Goal: Transaction & Acquisition: Purchase product/service

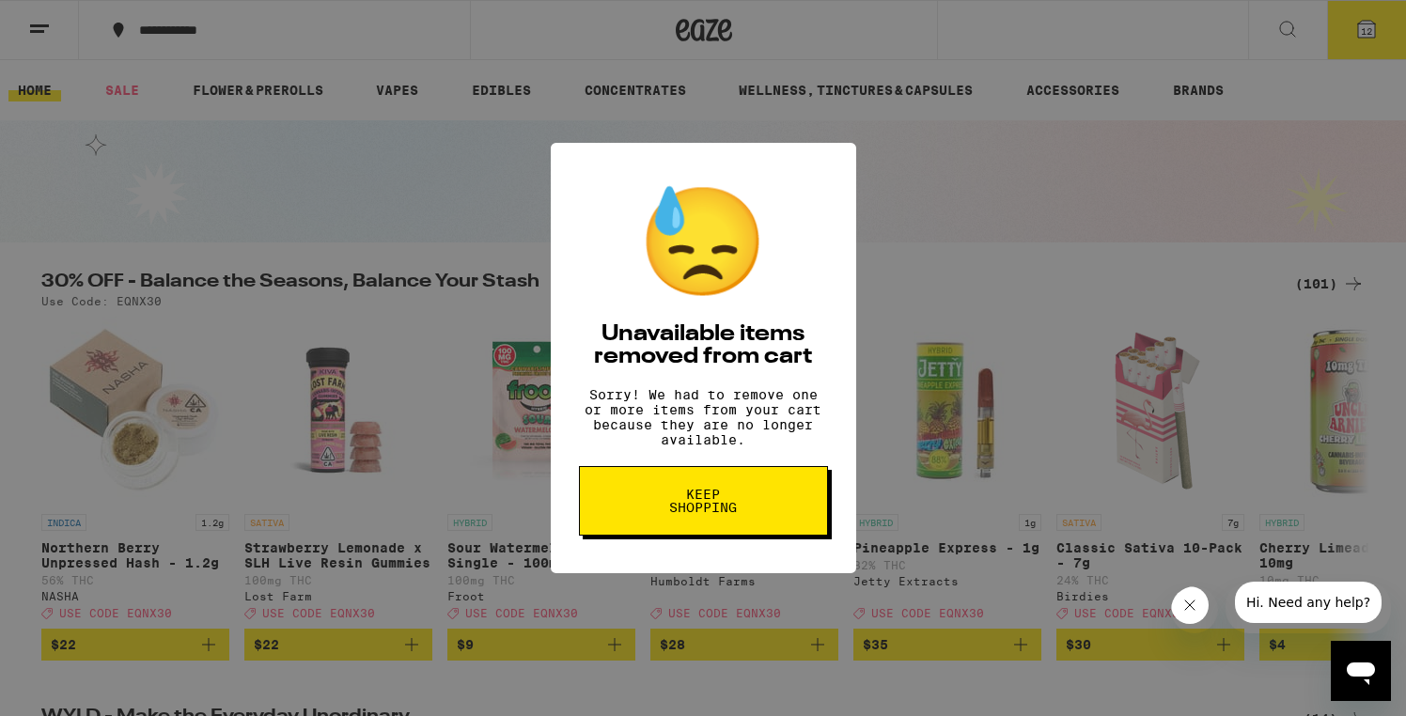
click at [701, 512] on span "Keep Shopping" at bounding box center [703, 501] width 97 height 26
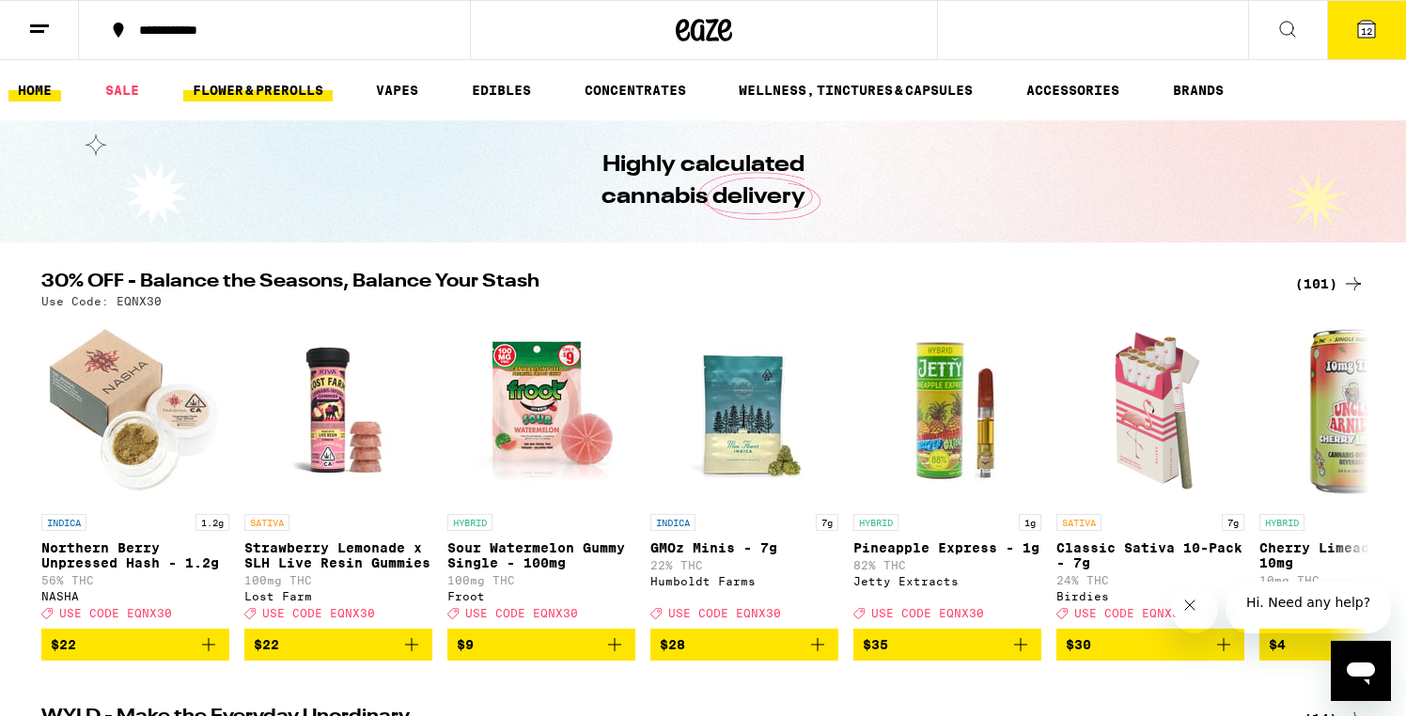
click at [283, 99] on link "FLOWER & PREROLLS" at bounding box center [257, 90] width 149 height 23
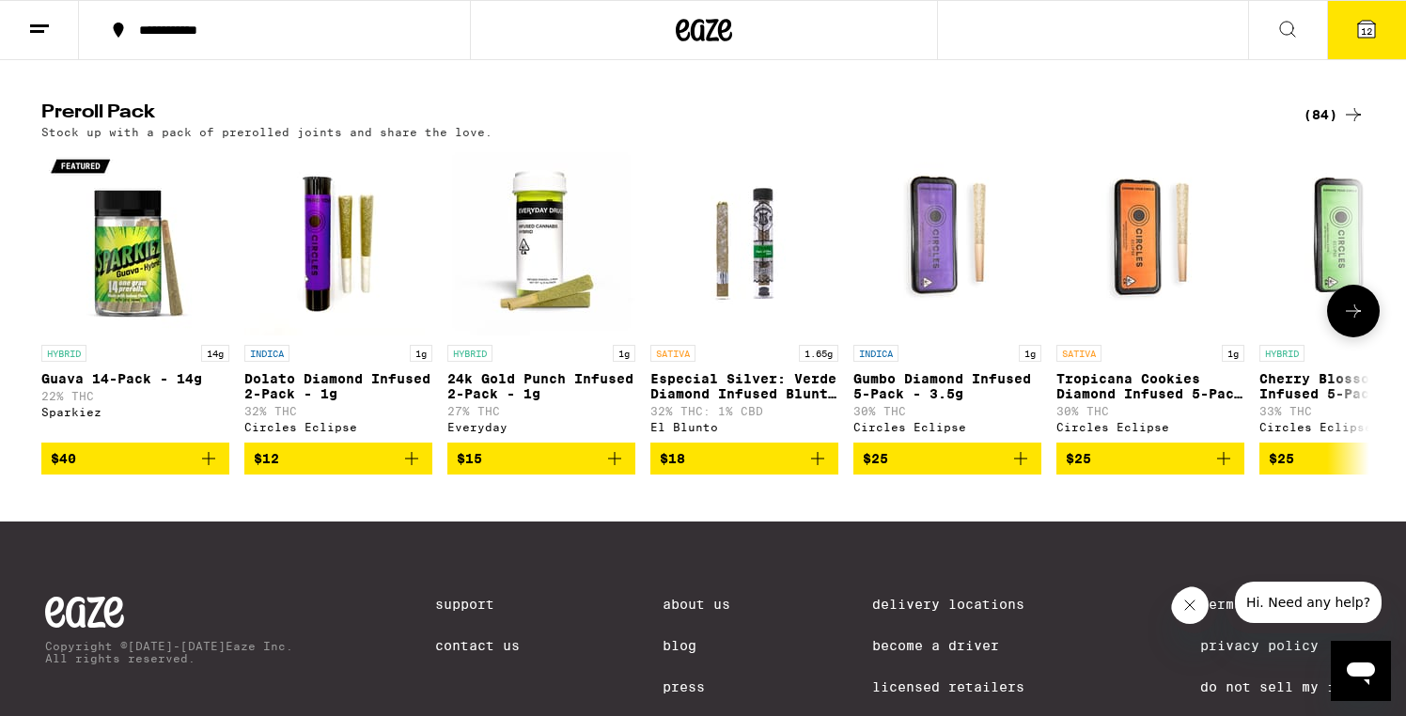
scroll to position [1443, 0]
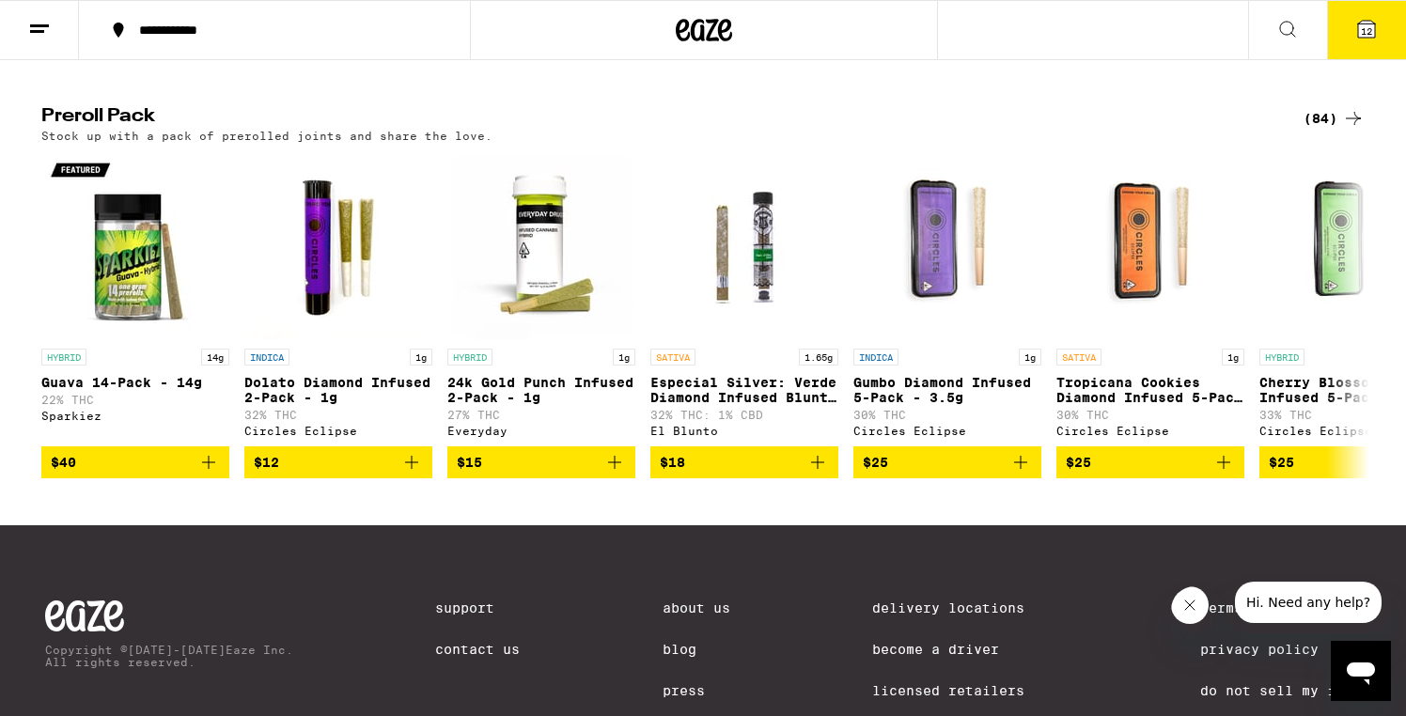
click at [1323, 130] on div "(84)" at bounding box center [1333, 118] width 61 height 23
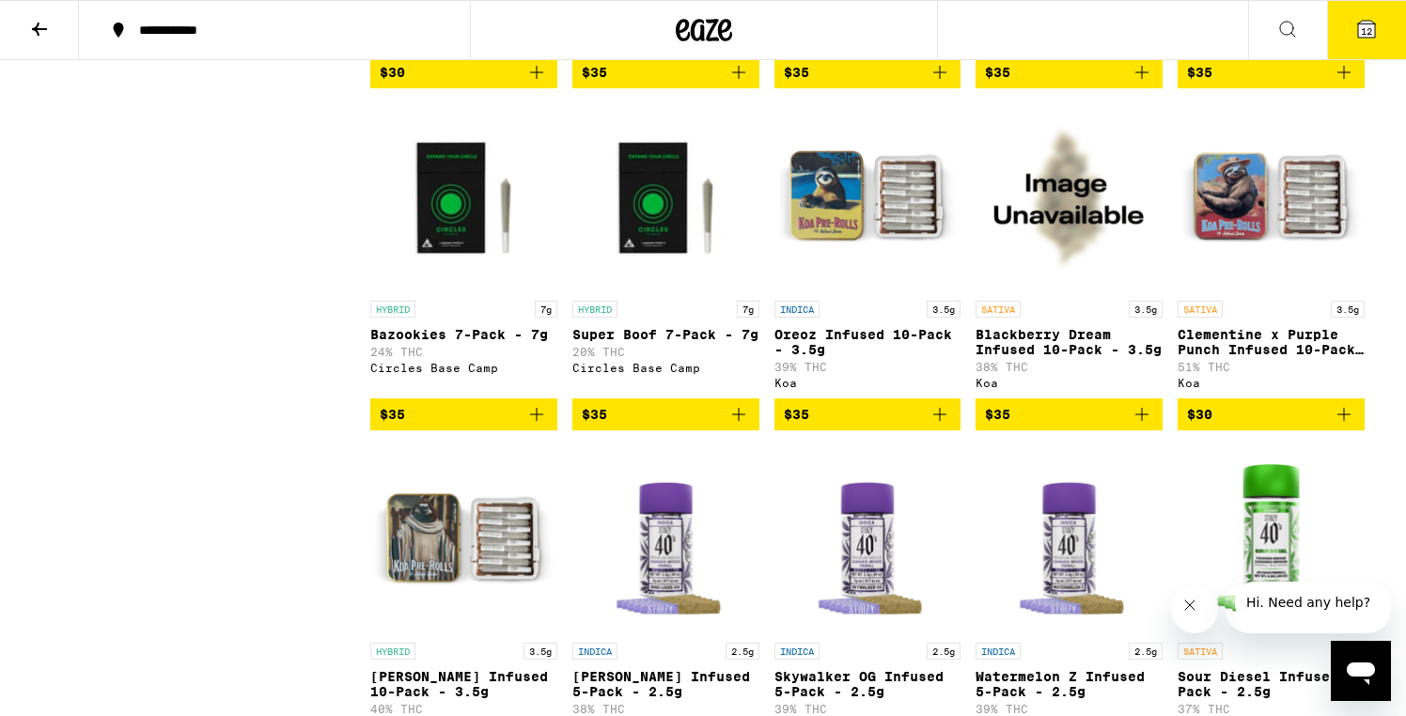
scroll to position [2243, 0]
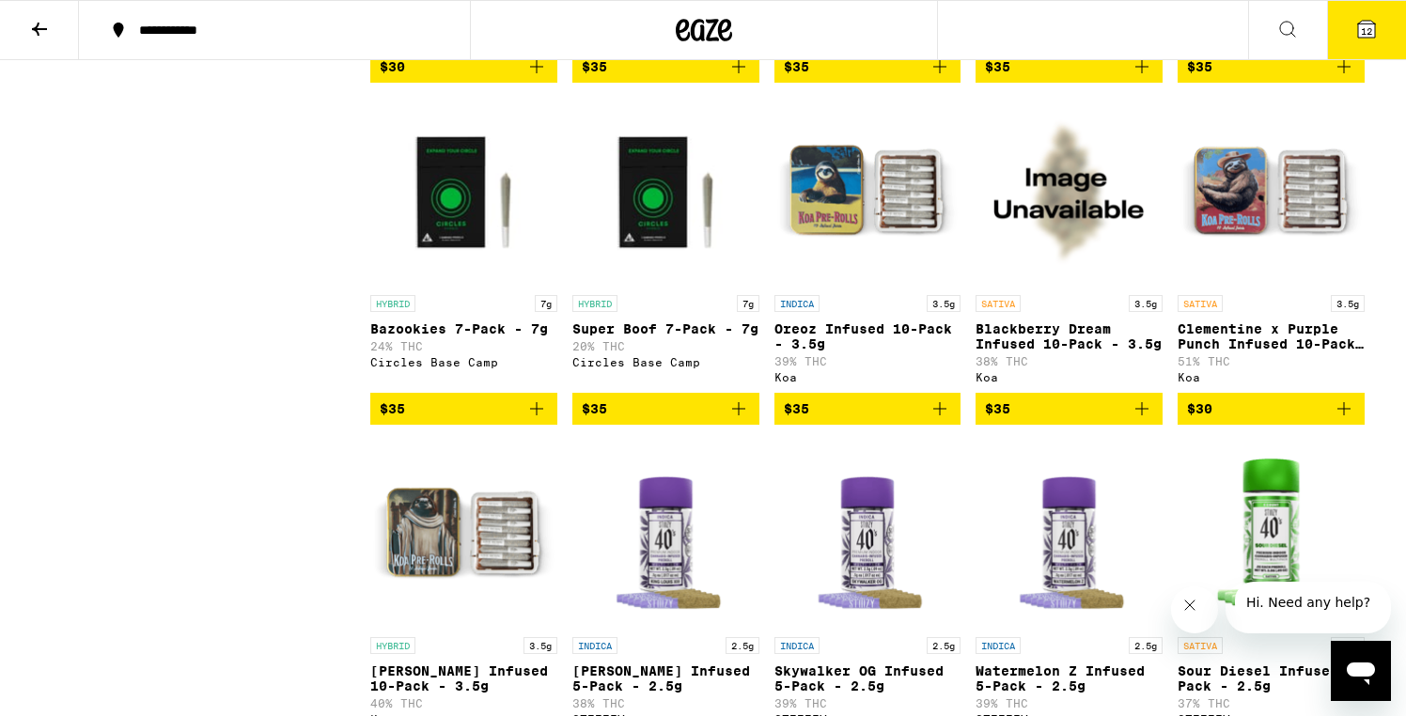
click at [1031, 420] on span "$35" at bounding box center [1069, 408] width 168 height 23
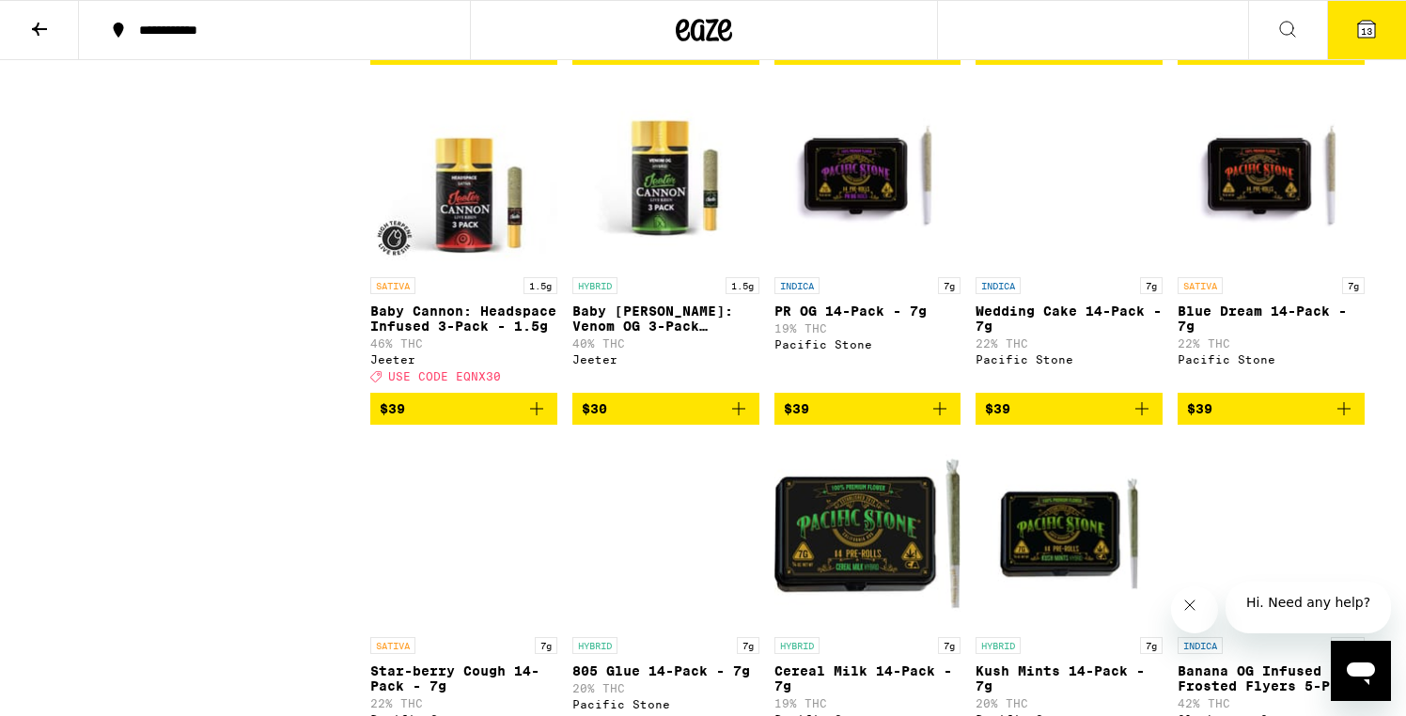
scroll to position [3289, 0]
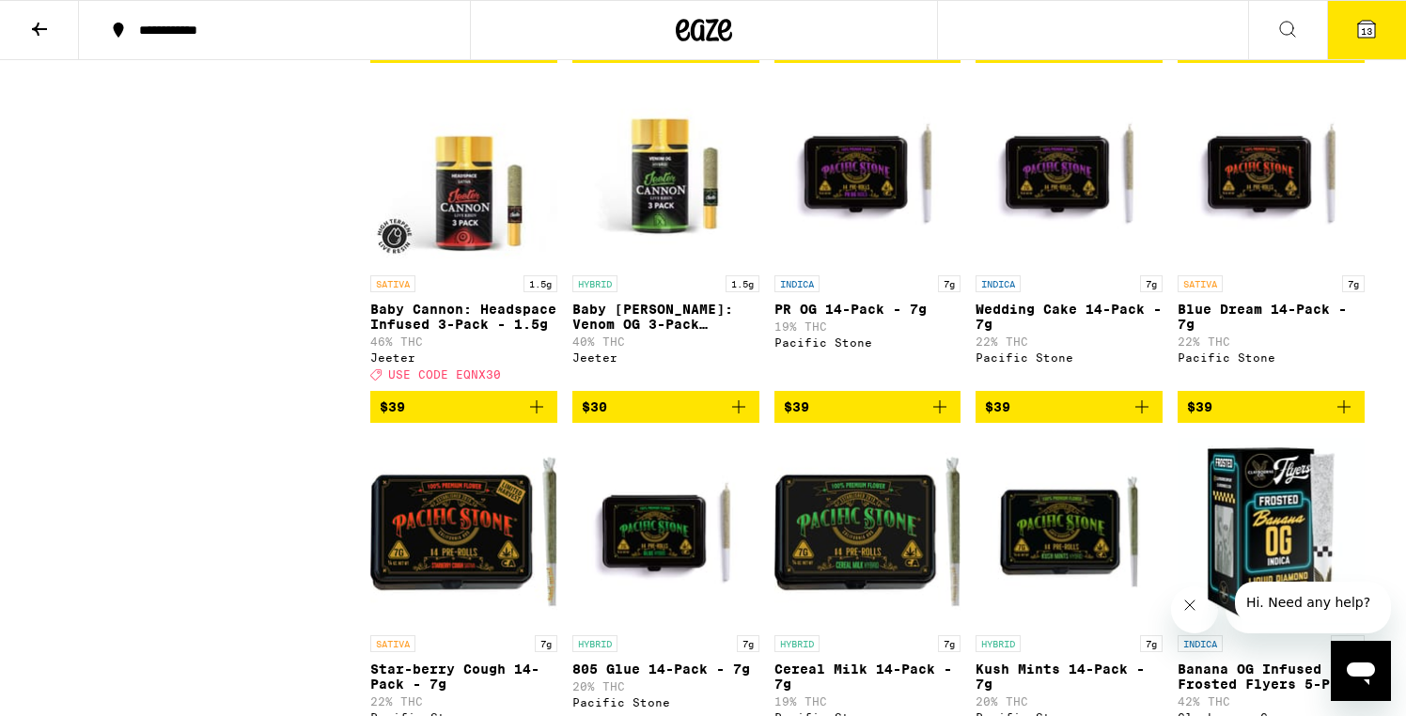
click at [1059, 418] on span "$39" at bounding box center [1069, 407] width 168 height 23
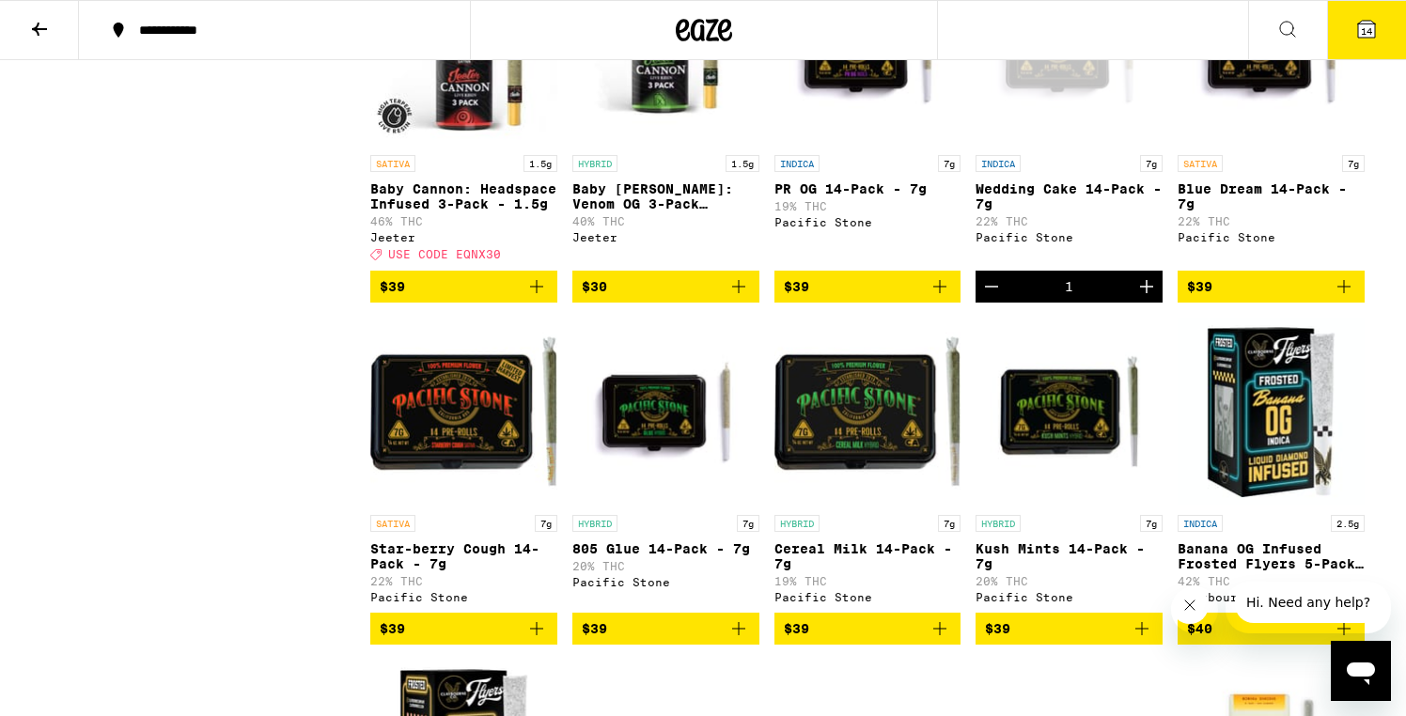
scroll to position [3405, 0]
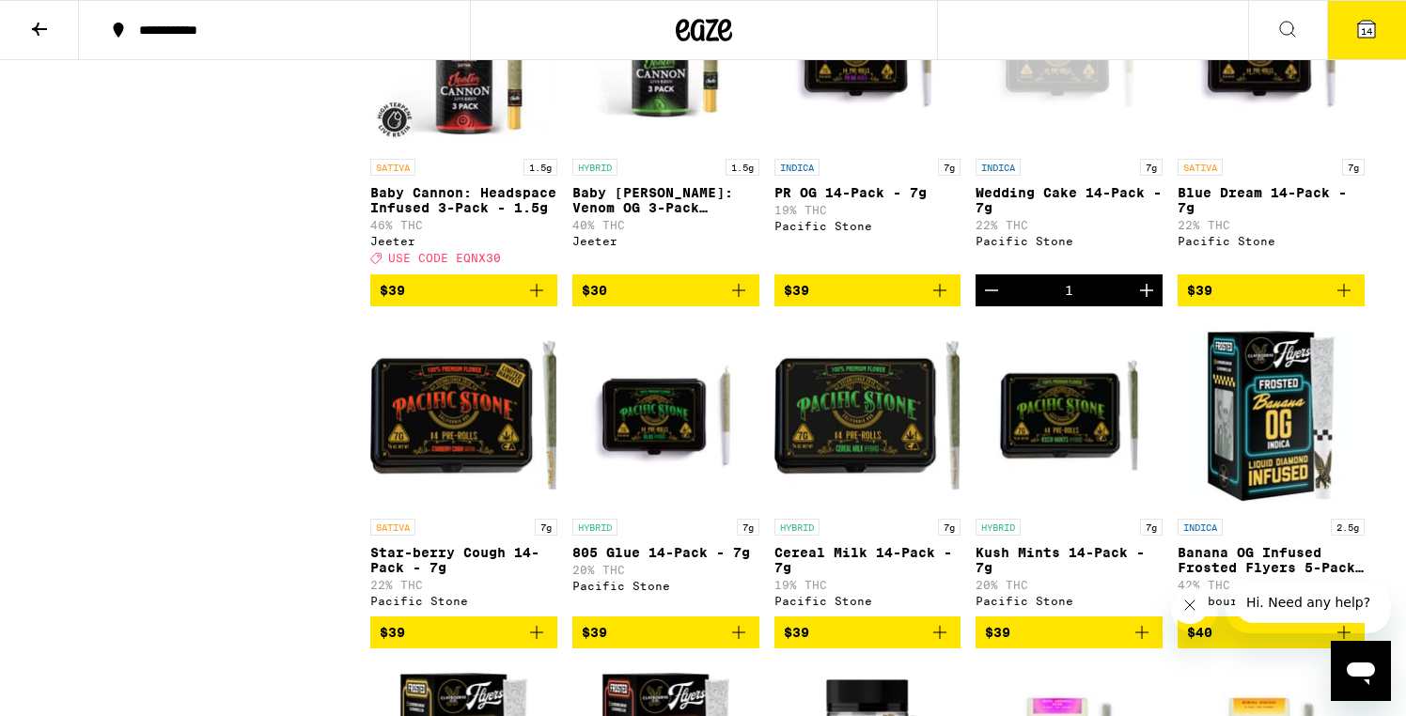
click at [1242, 302] on span "$39" at bounding box center [1271, 290] width 168 height 23
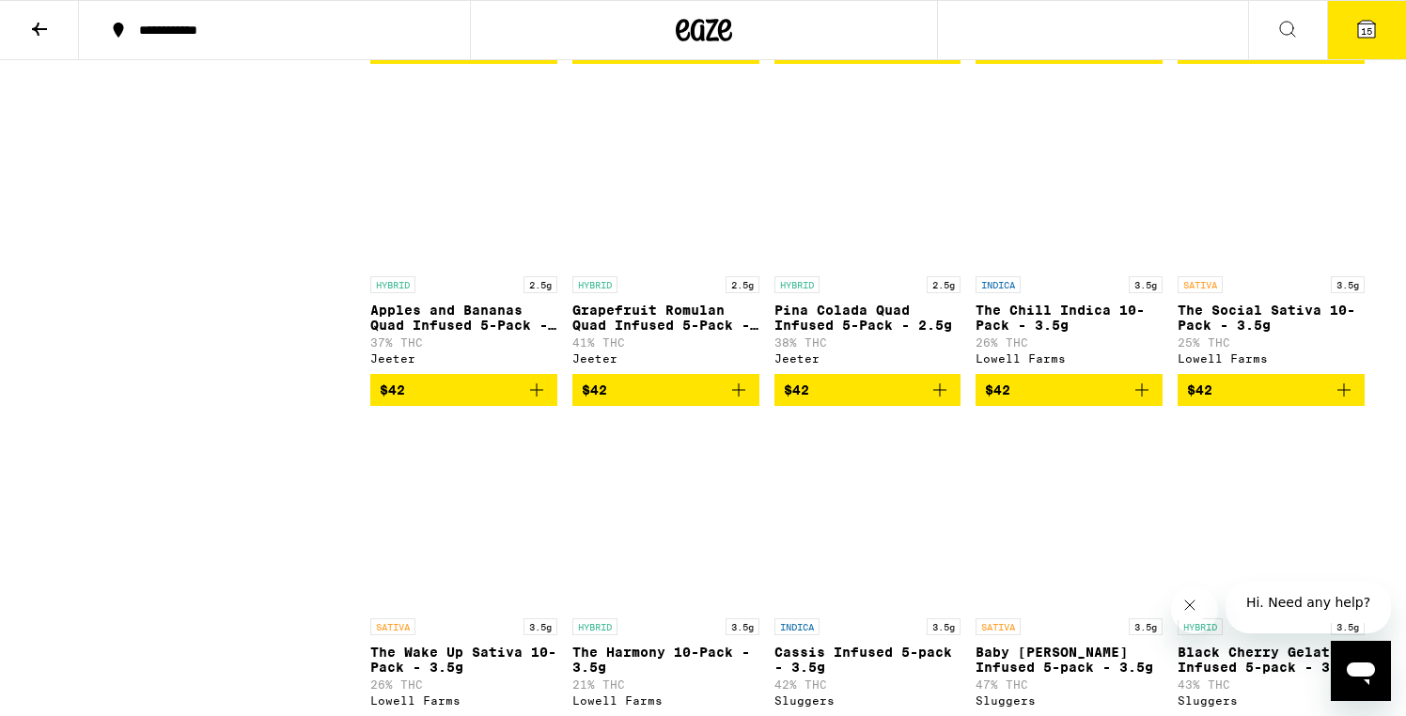
scroll to position [4697, 0]
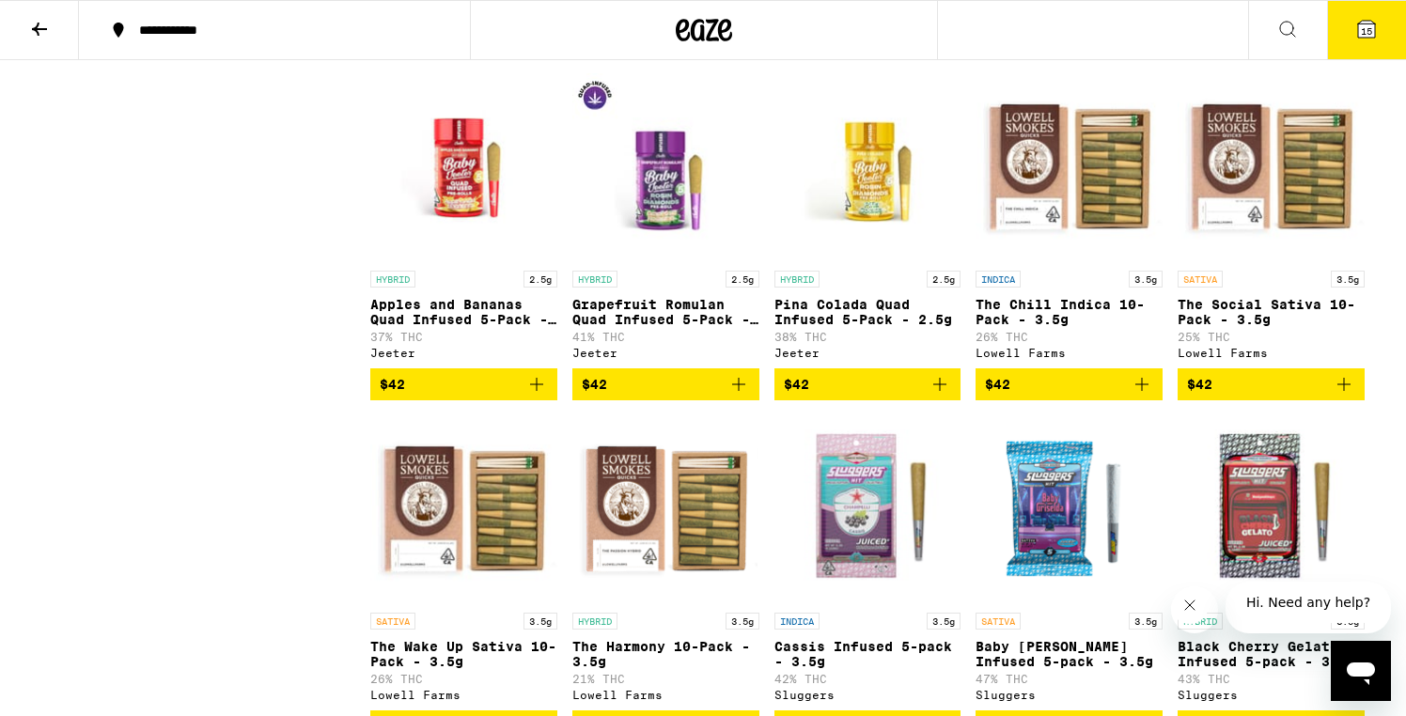
click at [1231, 396] on span "$42" at bounding box center [1271, 384] width 168 height 23
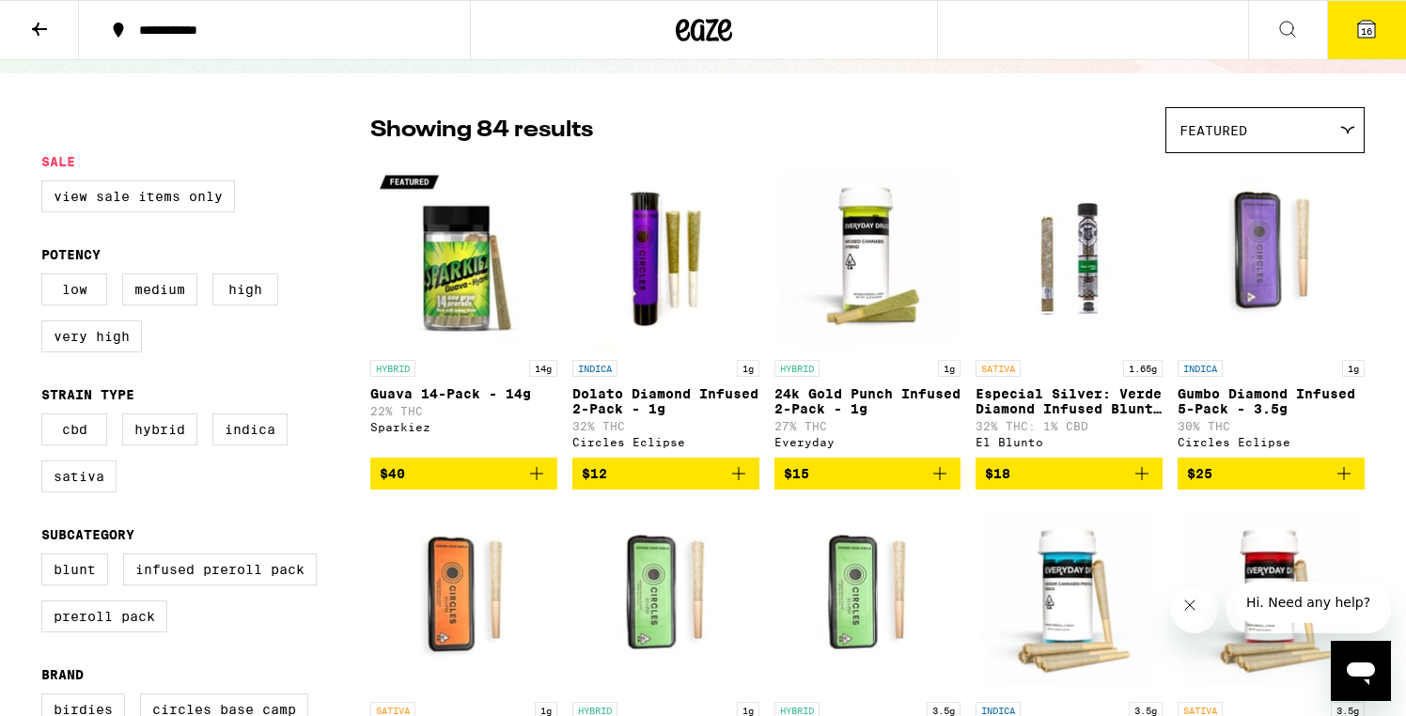
scroll to position [0, 0]
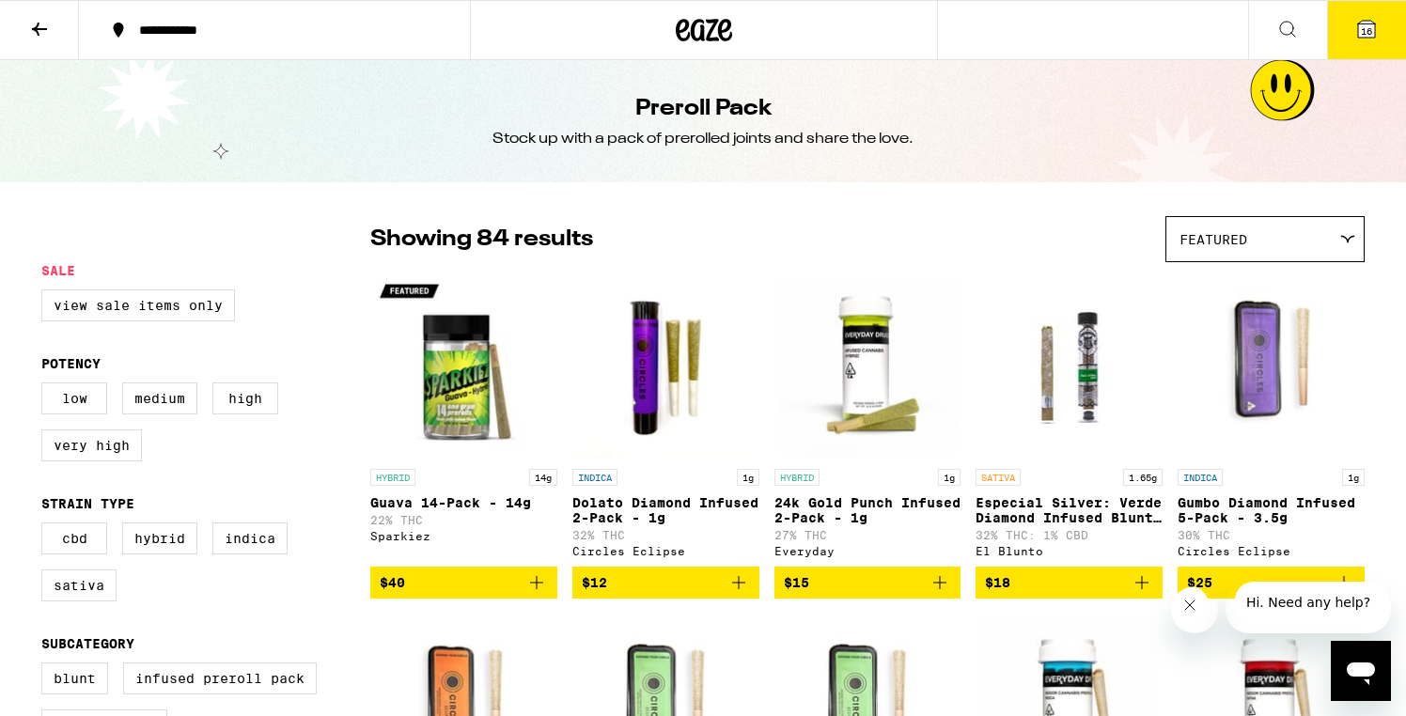
click at [39, 29] on icon at bounding box center [39, 29] width 23 height 23
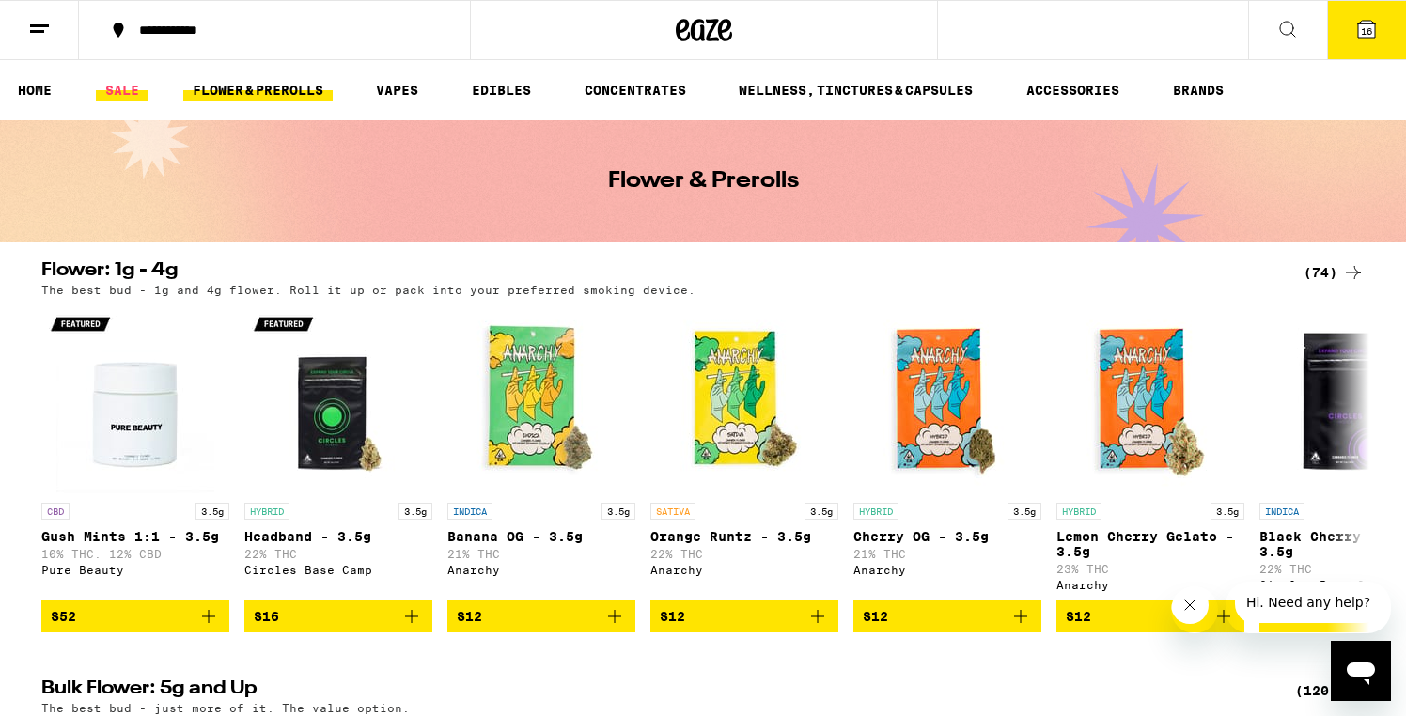
click at [121, 91] on link "SALE" at bounding box center [122, 90] width 53 height 23
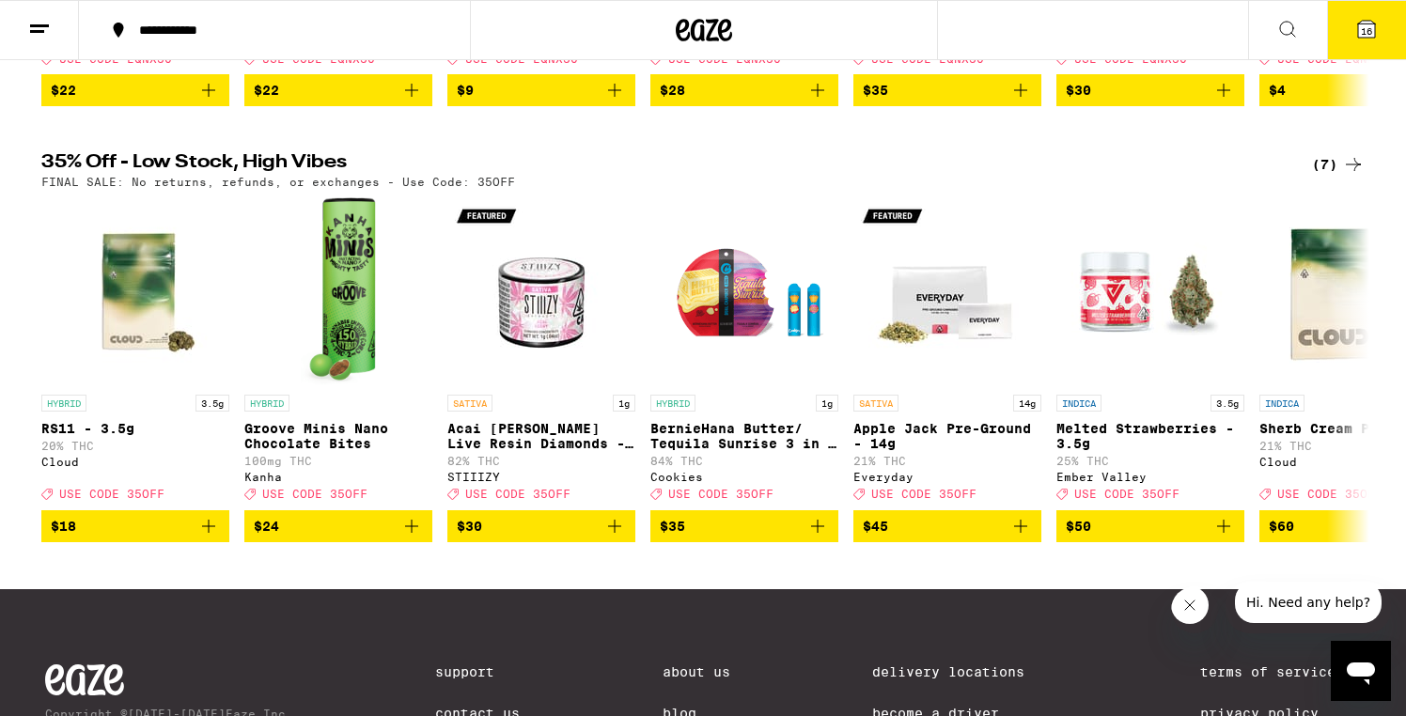
scroll to position [567, 0]
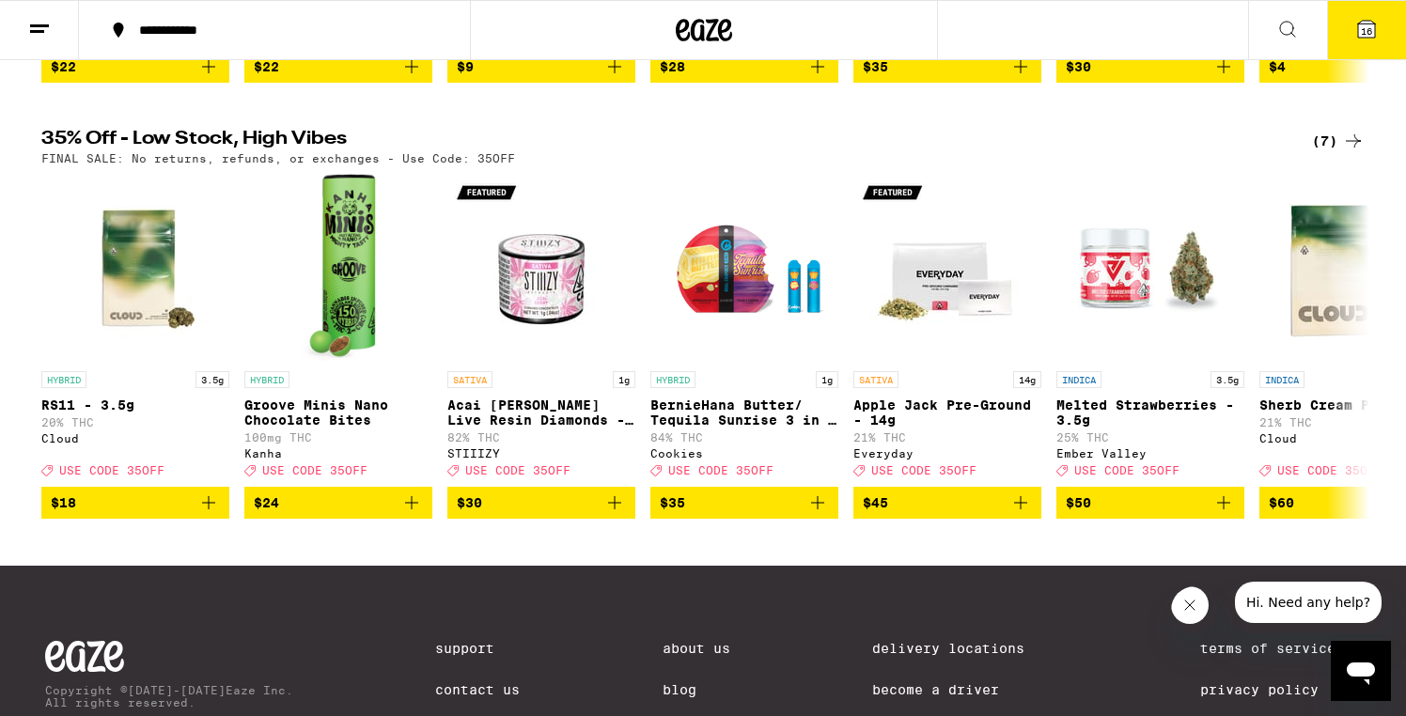
drag, startPoint x: 1329, startPoint y: 150, endPoint x: 1317, endPoint y: 175, distance: 26.9
click at [1329, 150] on div "(7)" at bounding box center [1338, 141] width 53 height 23
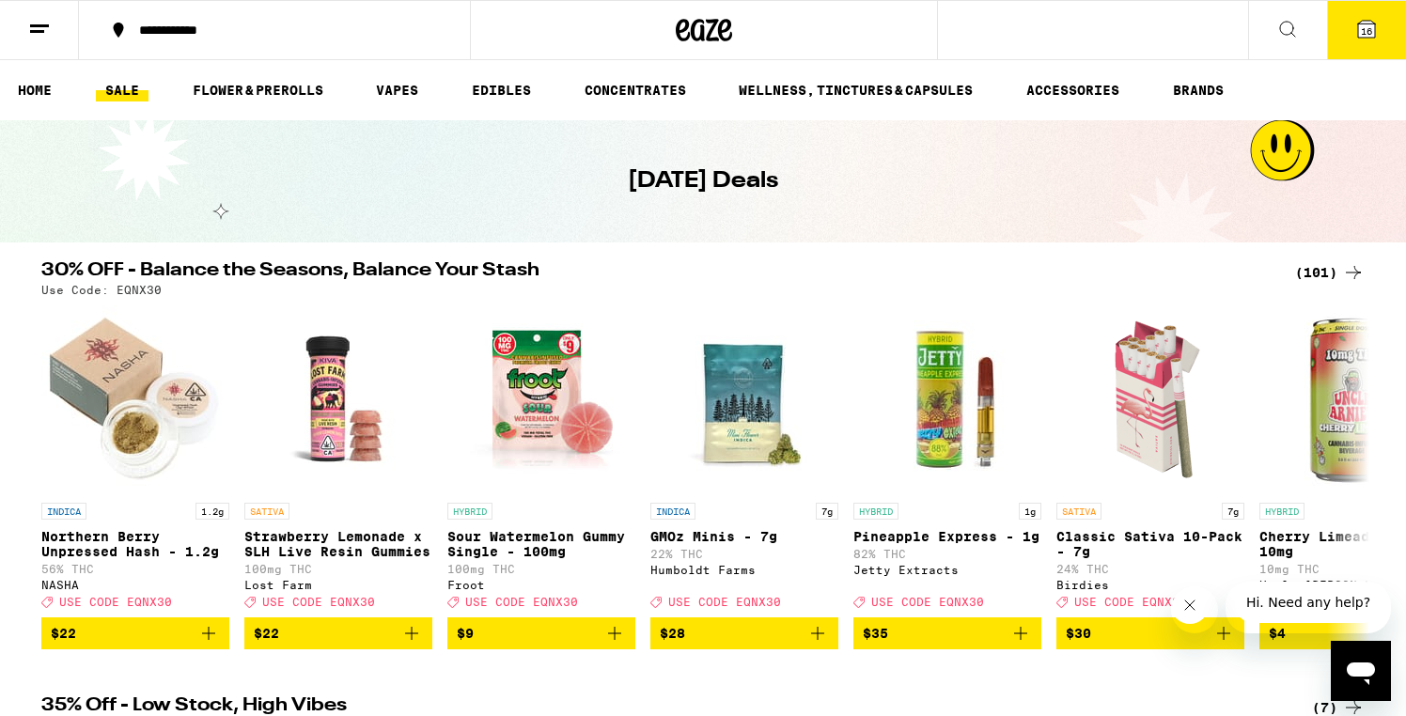
click at [1314, 271] on div "(101)" at bounding box center [1330, 272] width 70 height 23
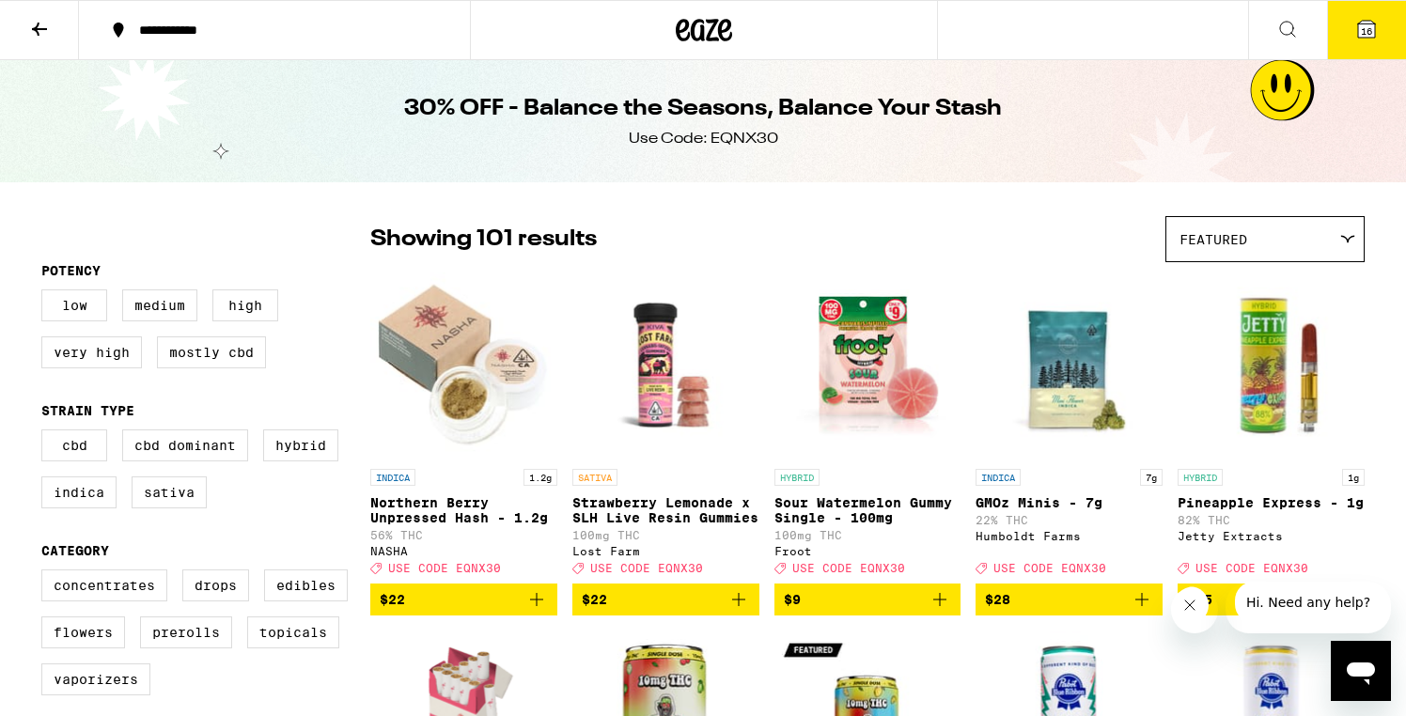
click at [33, 26] on icon at bounding box center [39, 29] width 15 height 13
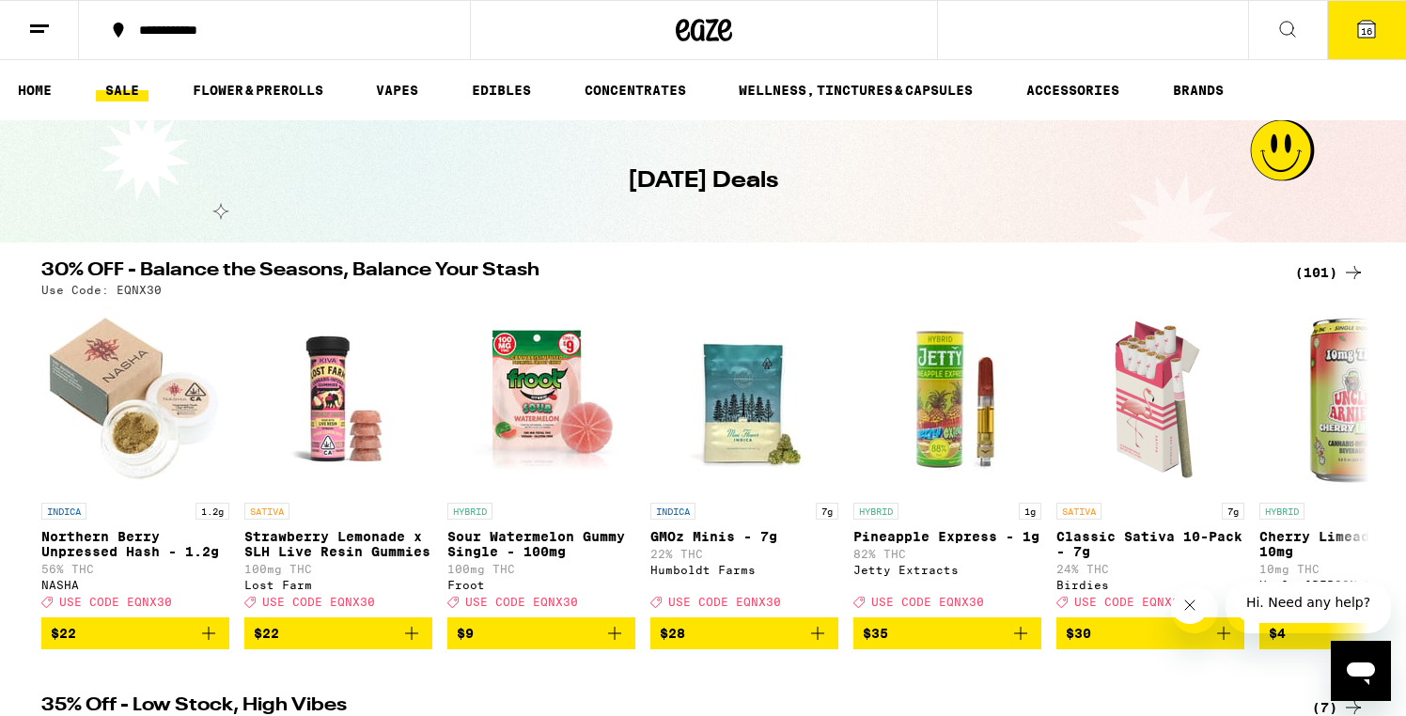
click at [1296, 29] on icon at bounding box center [1287, 29] width 23 height 23
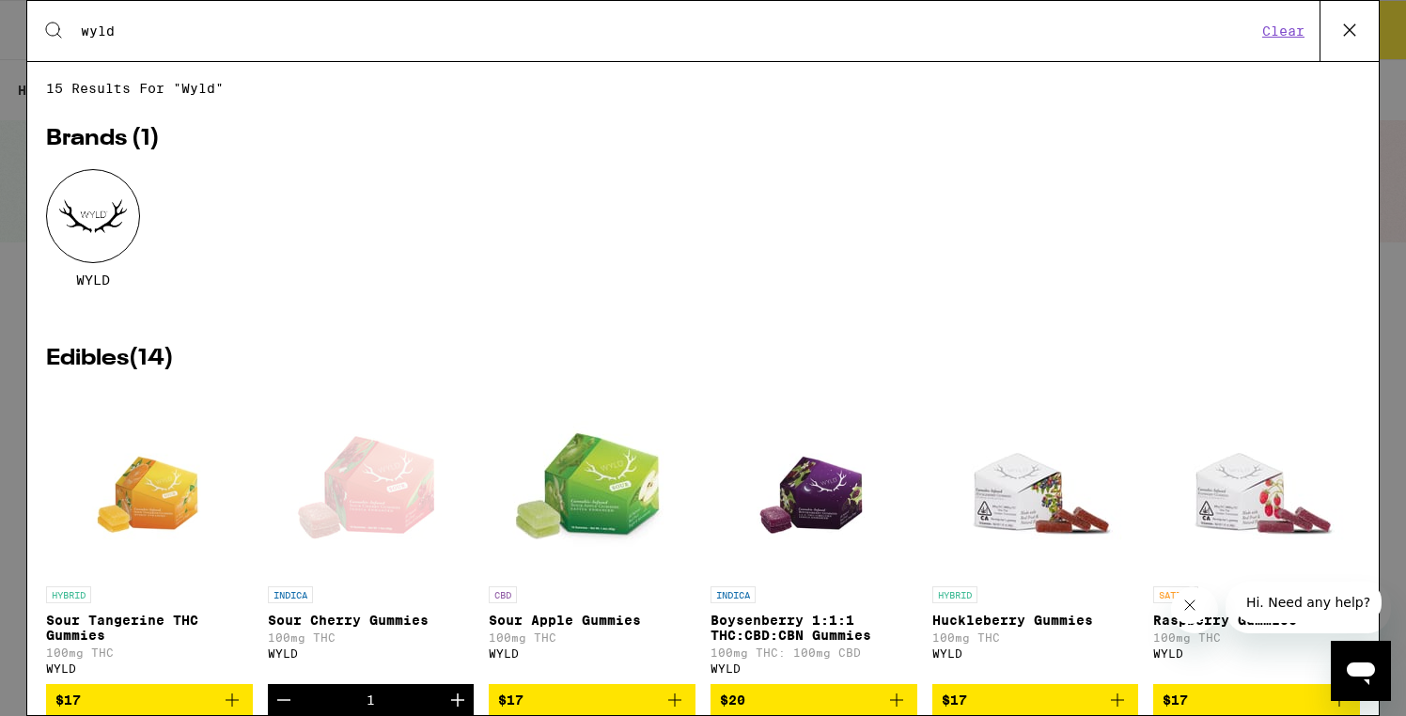
type input "wyld"
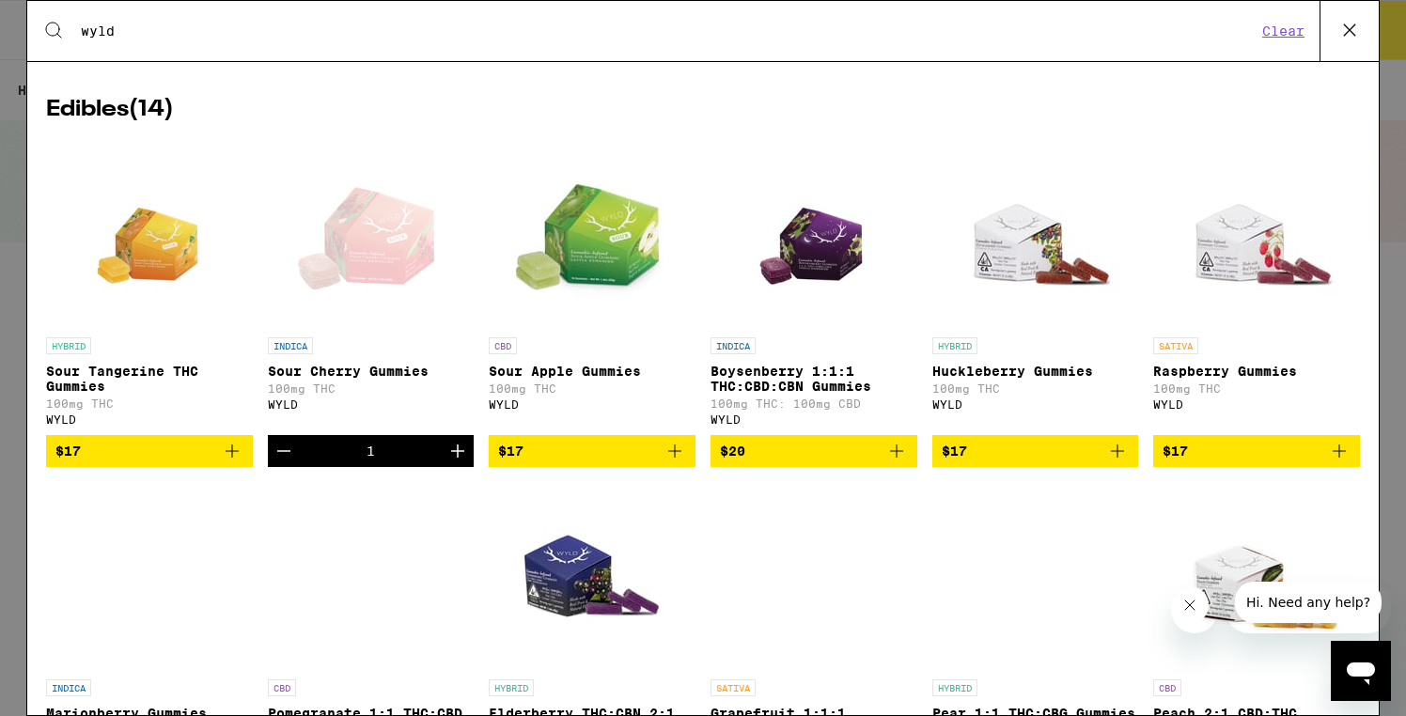
scroll to position [255, 0]
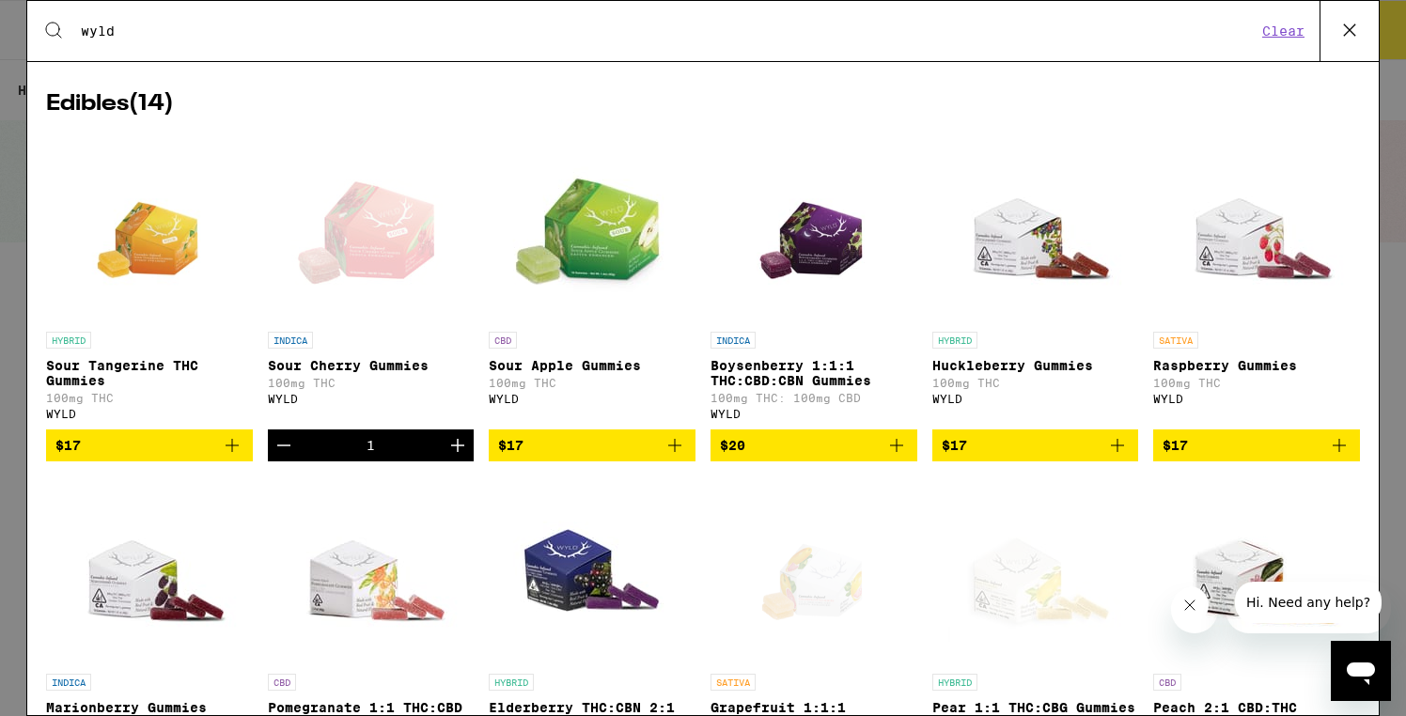
click at [1335, 455] on icon "Add to bag" at bounding box center [1339, 445] width 23 height 23
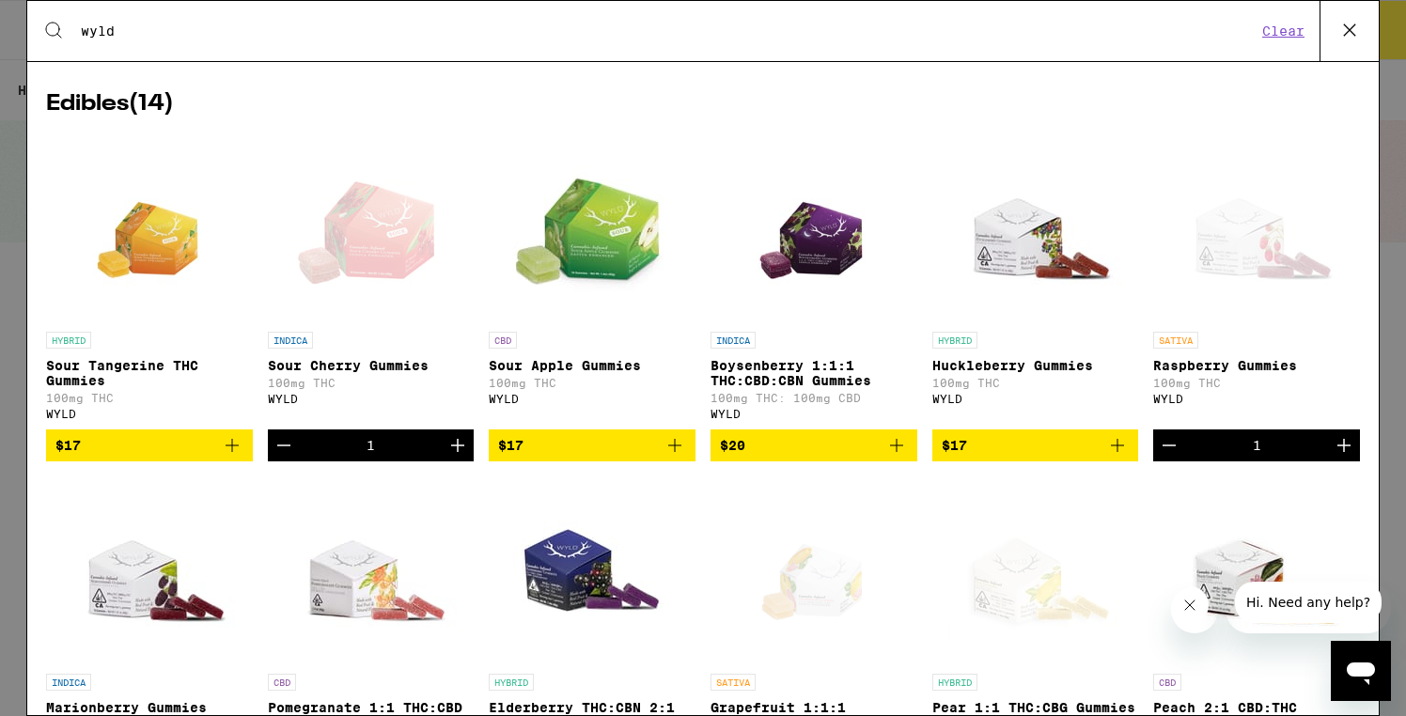
click at [1336, 455] on icon "Increment" at bounding box center [1343, 445] width 23 height 23
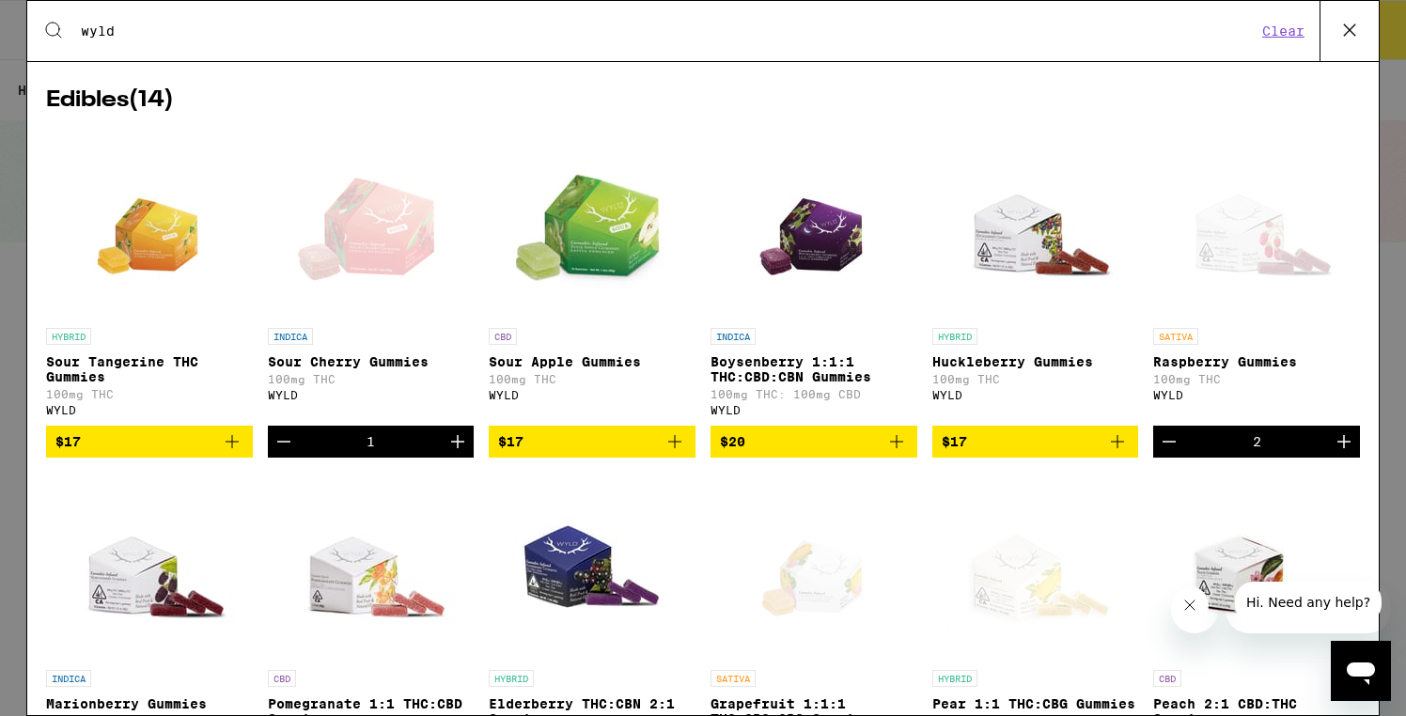
scroll to position [0, 0]
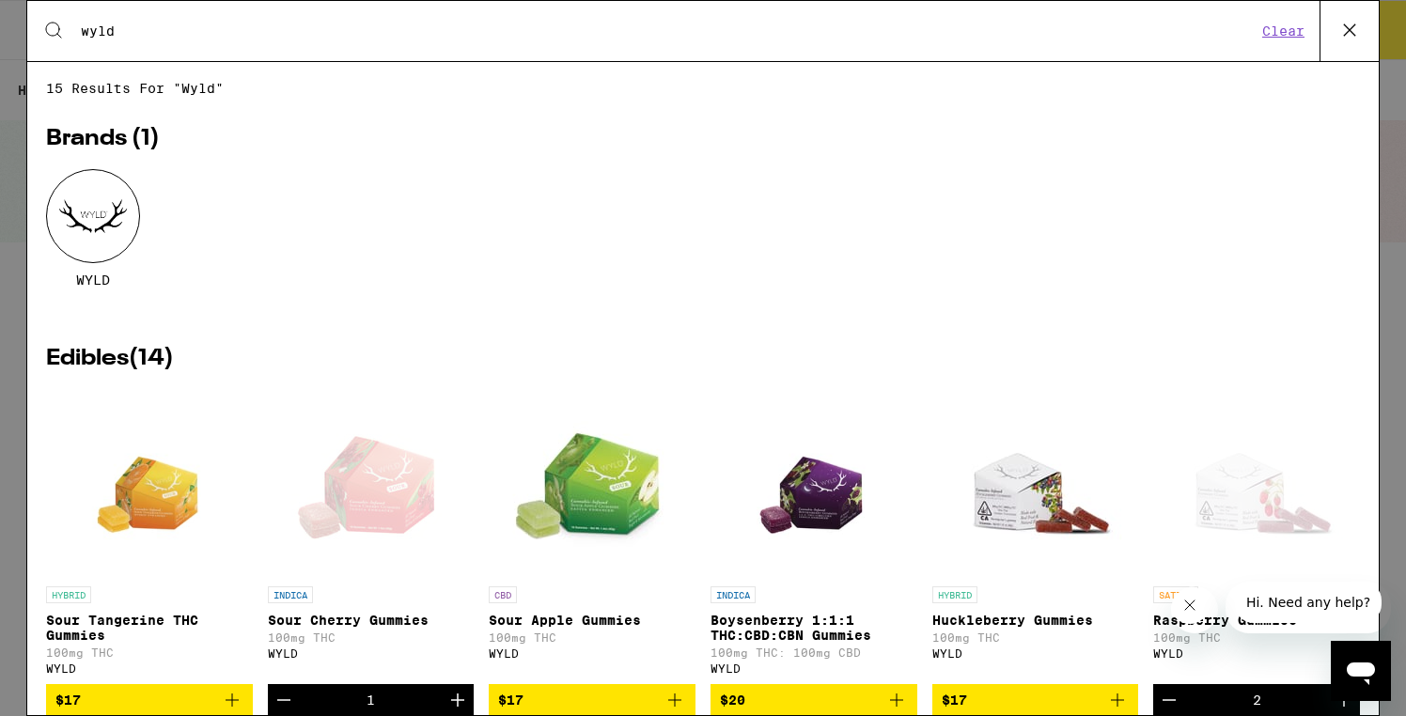
click at [1344, 31] on icon at bounding box center [1349, 30] width 28 height 28
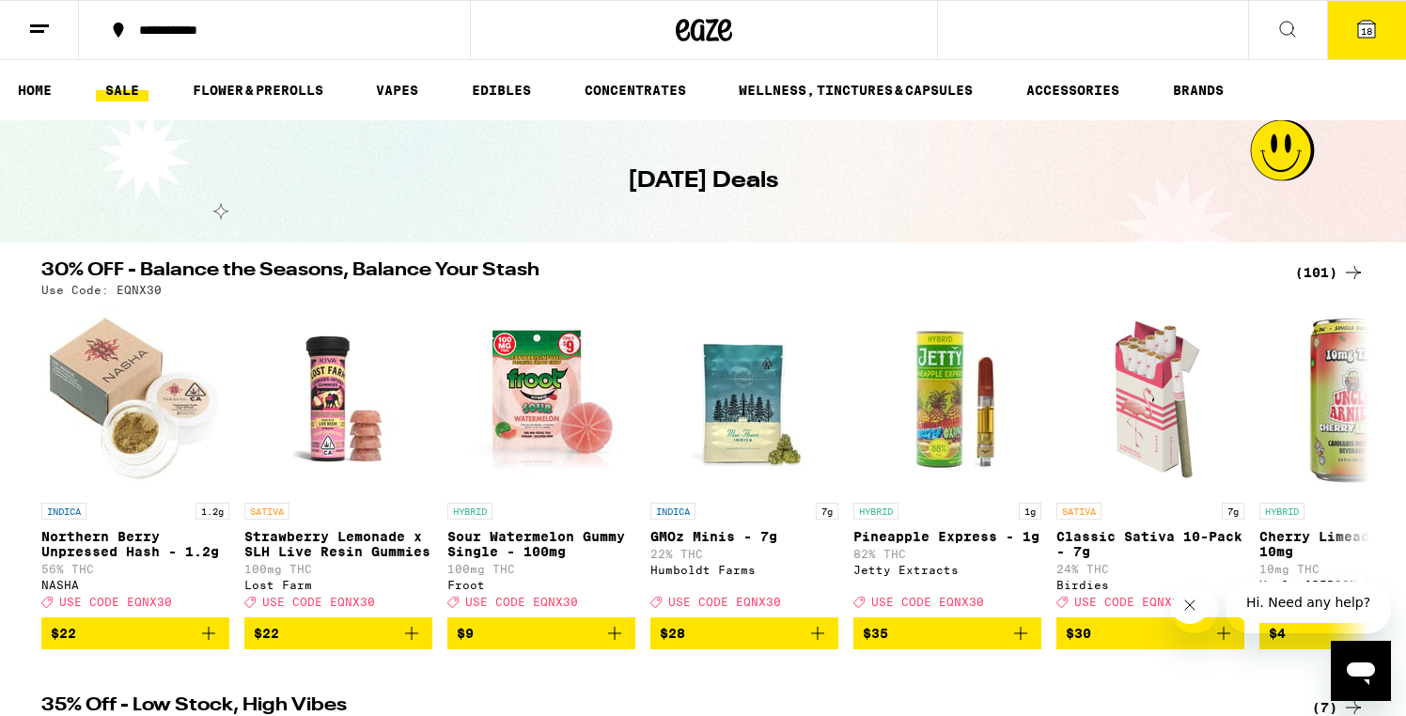
click at [1369, 30] on span "18" at bounding box center [1366, 30] width 11 height 11
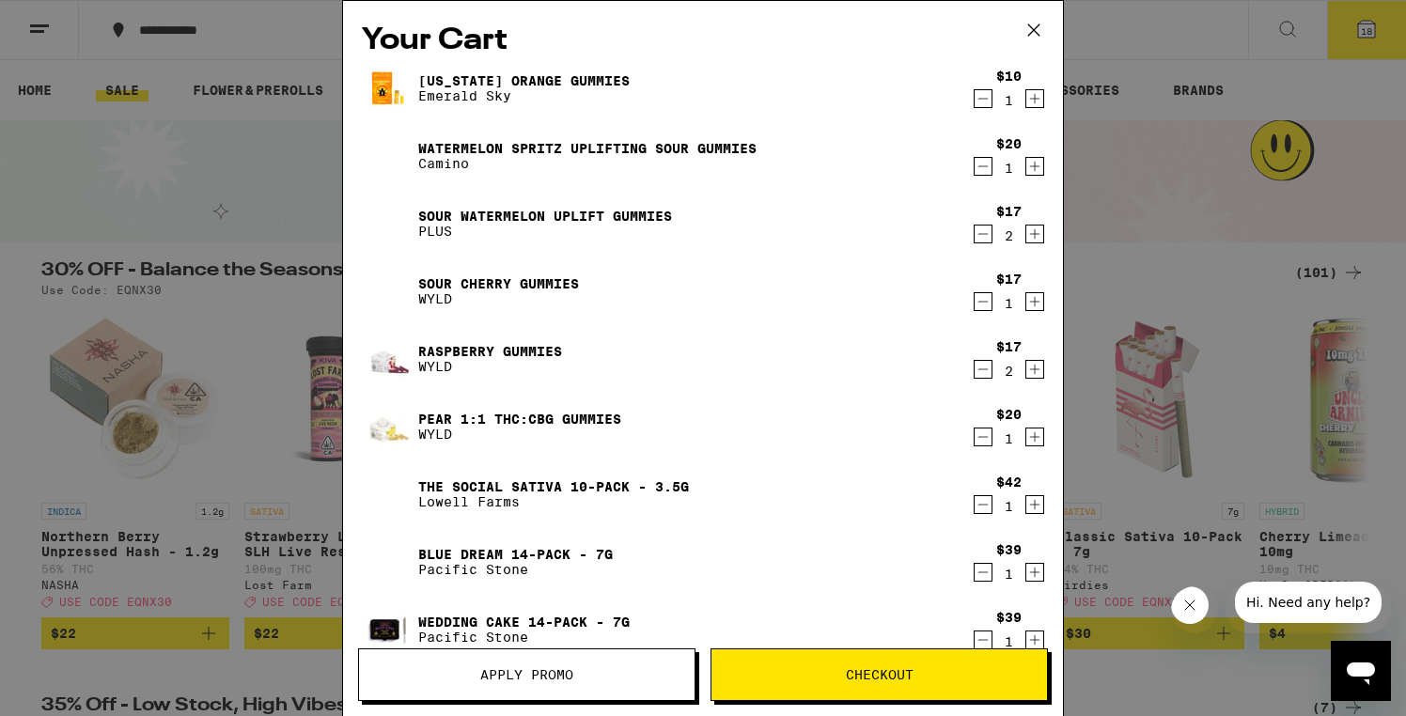
click at [986, 102] on icon "Decrement" at bounding box center [982, 98] width 17 height 23
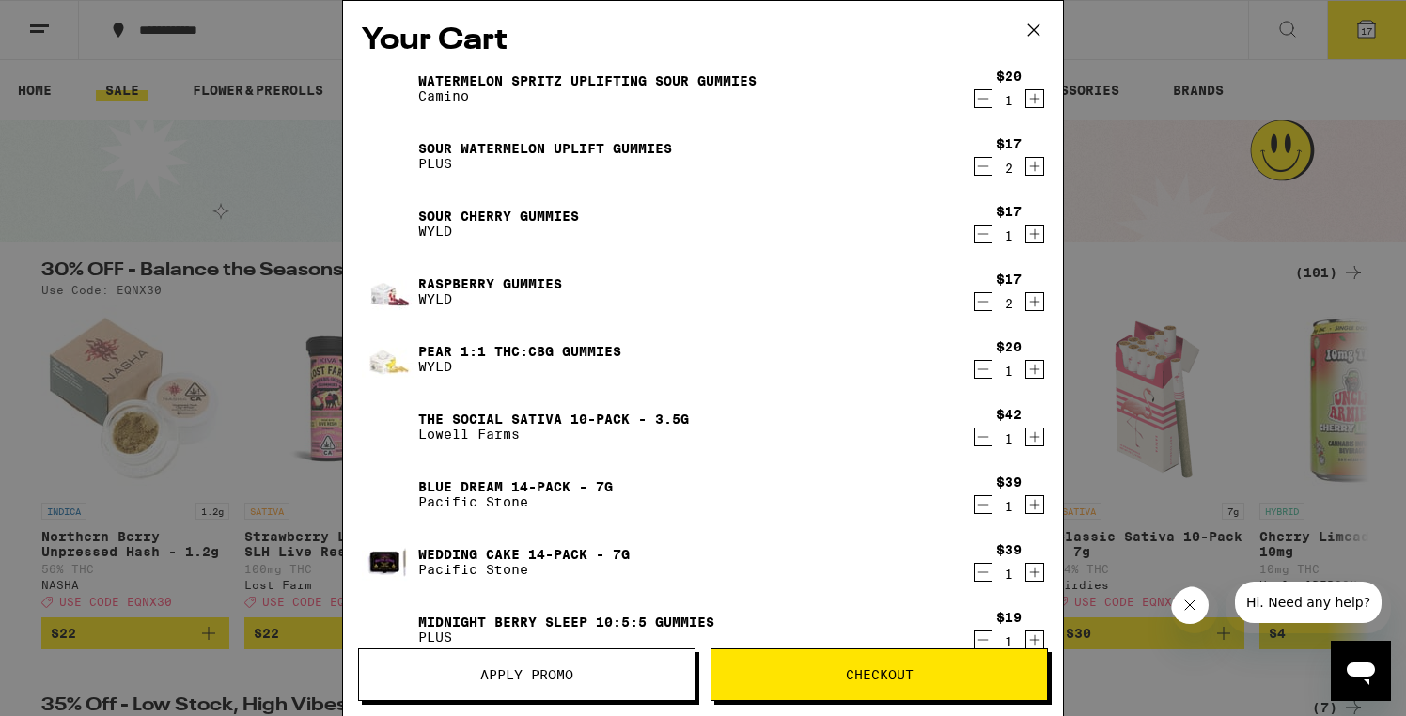
click at [981, 101] on icon "Decrement" at bounding box center [982, 98] width 17 height 23
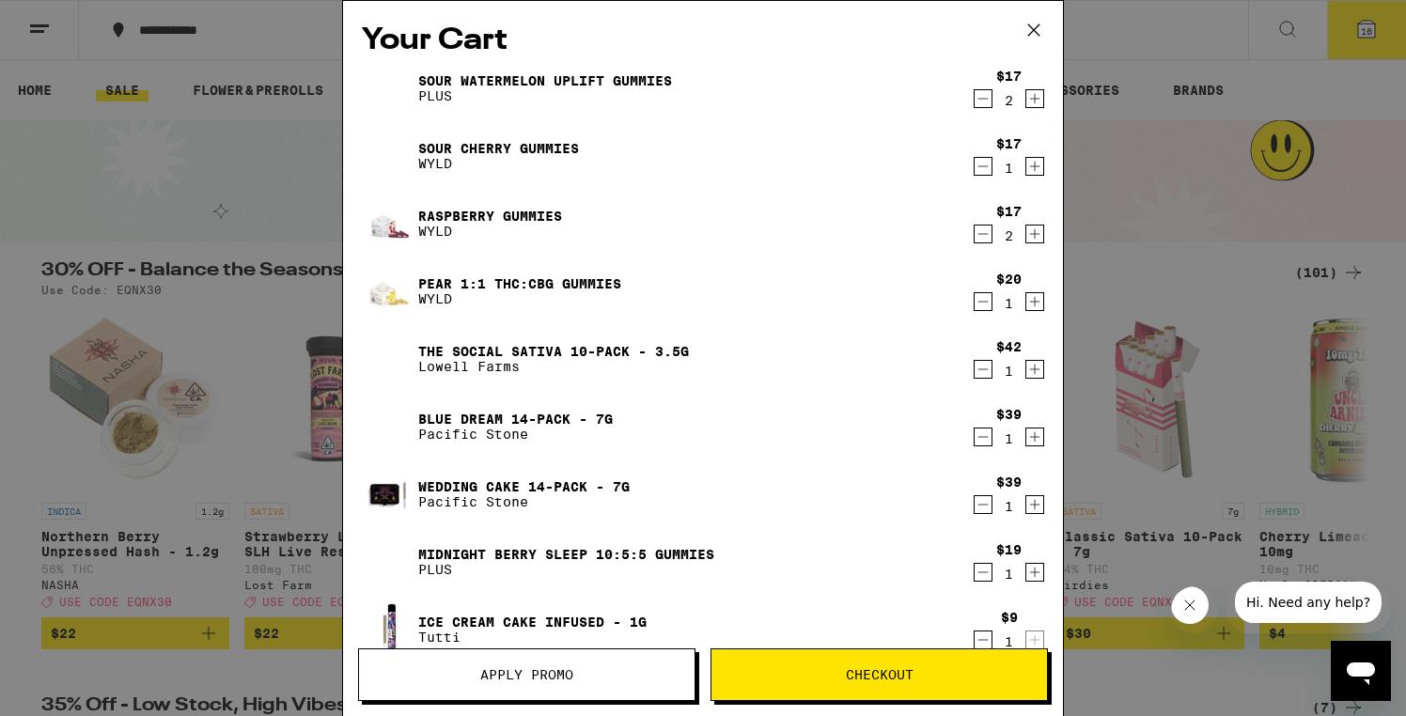
click at [980, 99] on icon "Decrement" at bounding box center [983, 99] width 10 height 0
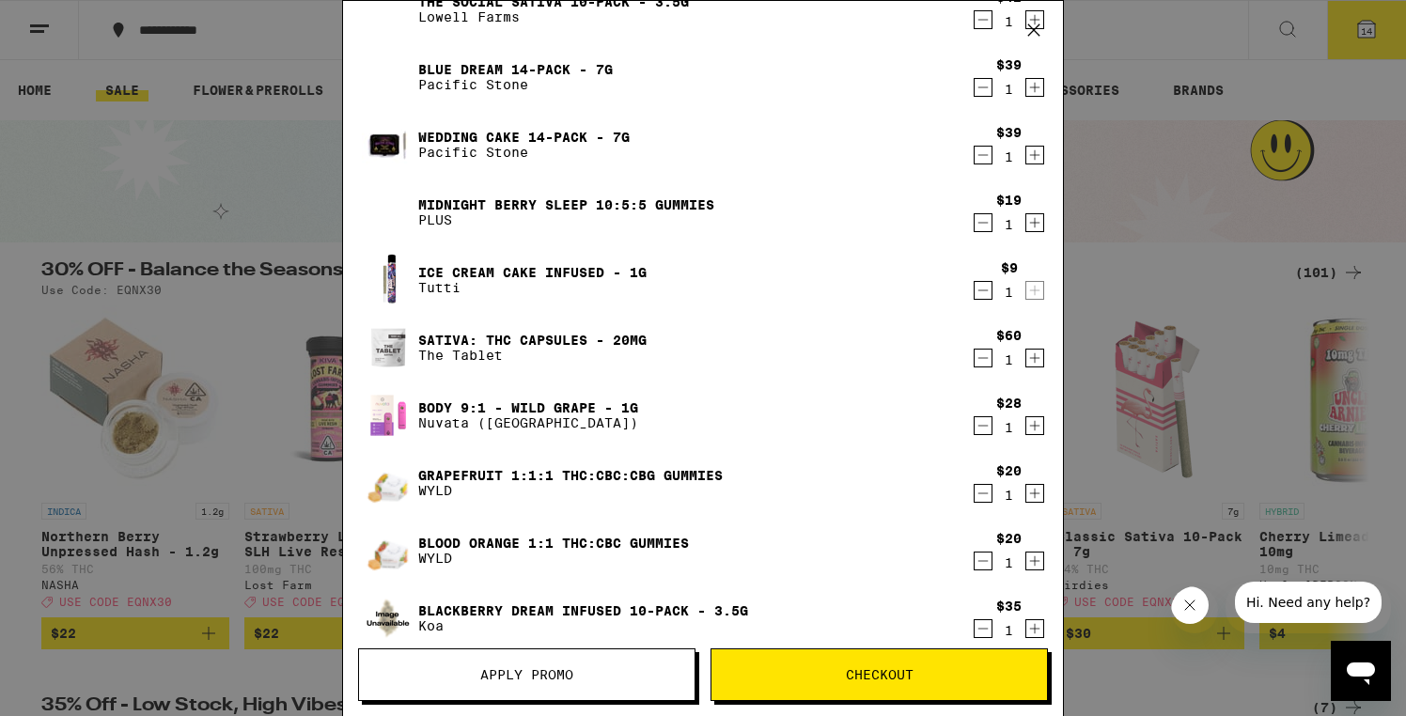
scroll to position [283, 0]
click at [977, 364] on icon "Decrement" at bounding box center [982, 357] width 17 height 23
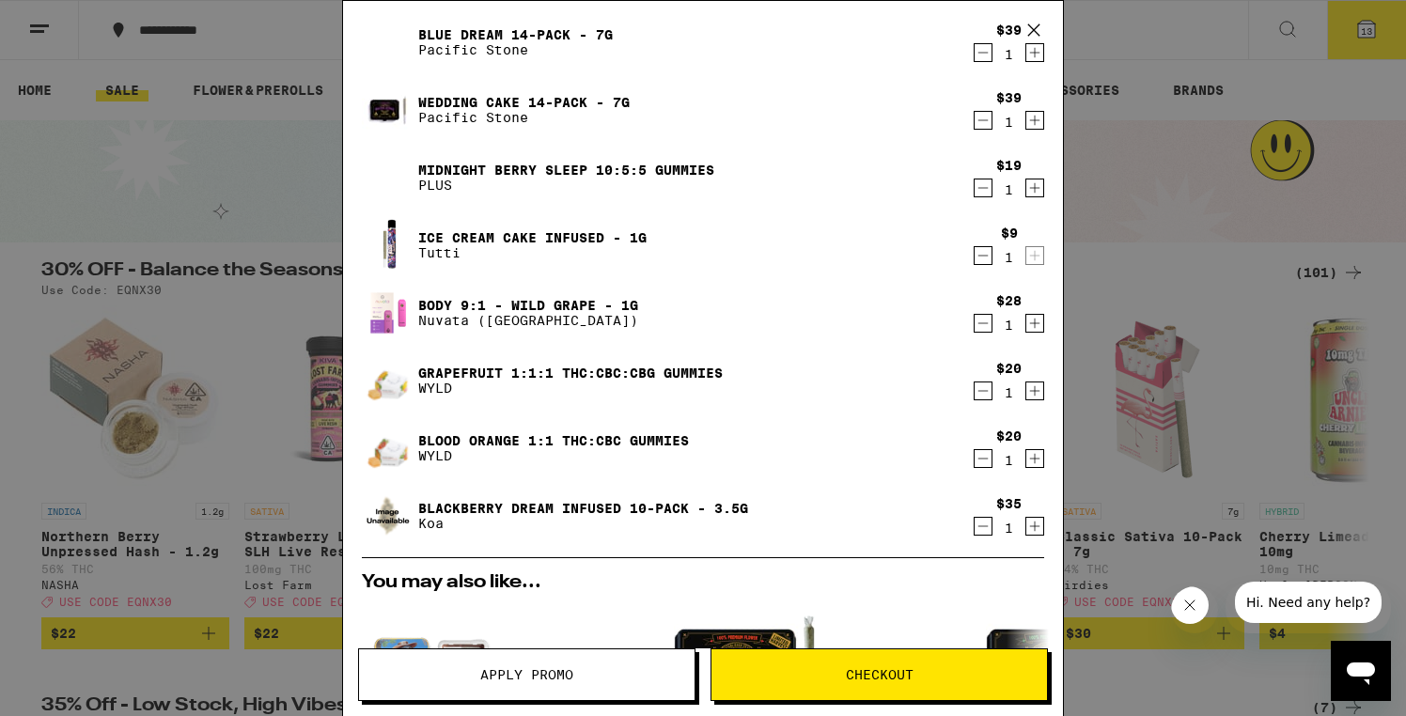
scroll to position [310, 0]
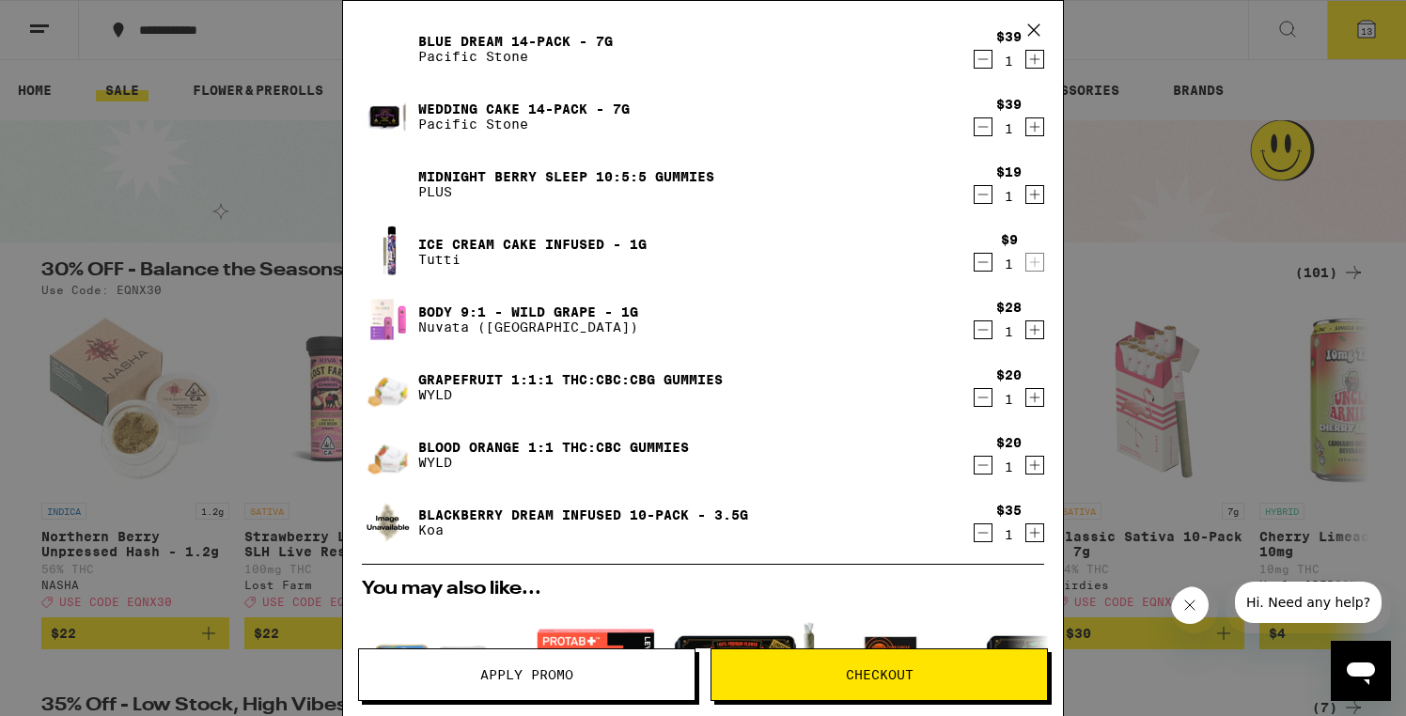
click at [983, 331] on icon "Decrement" at bounding box center [982, 330] width 17 height 23
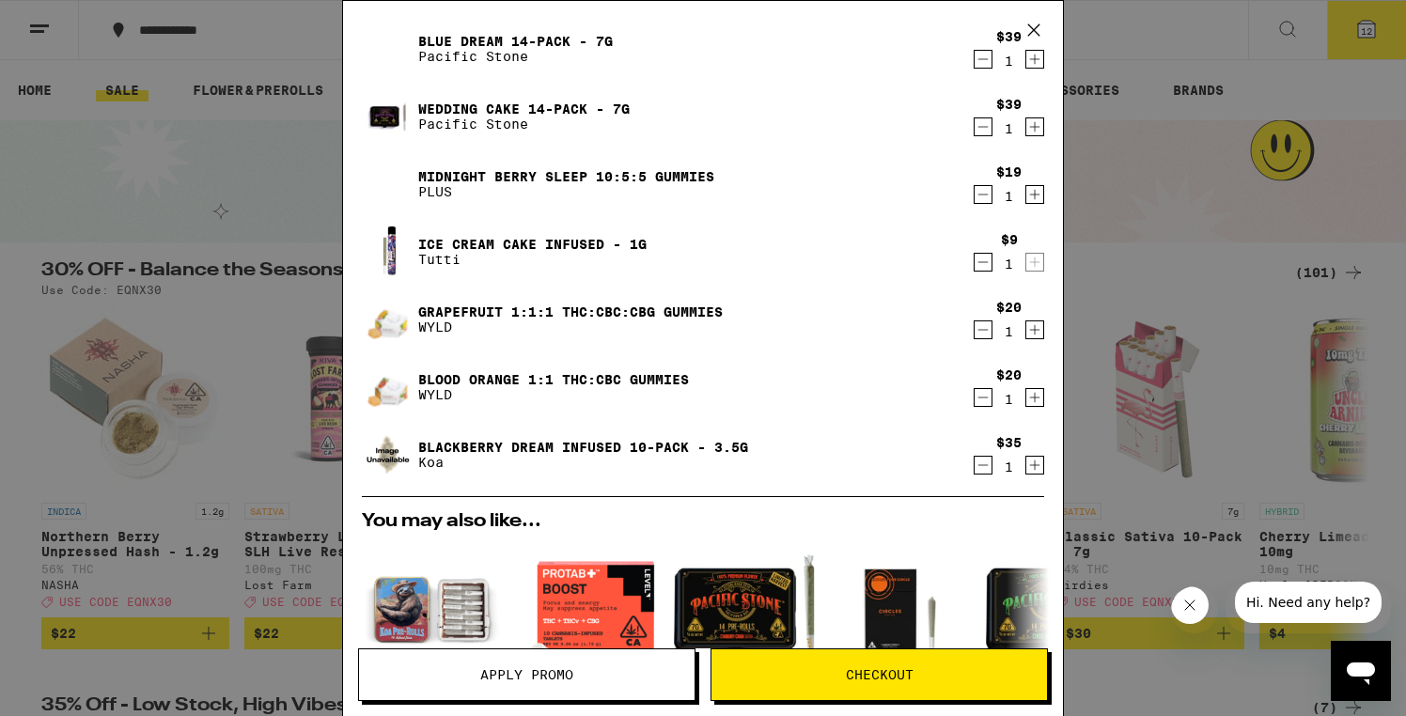
click at [981, 263] on icon "Decrement" at bounding box center [982, 262] width 17 height 23
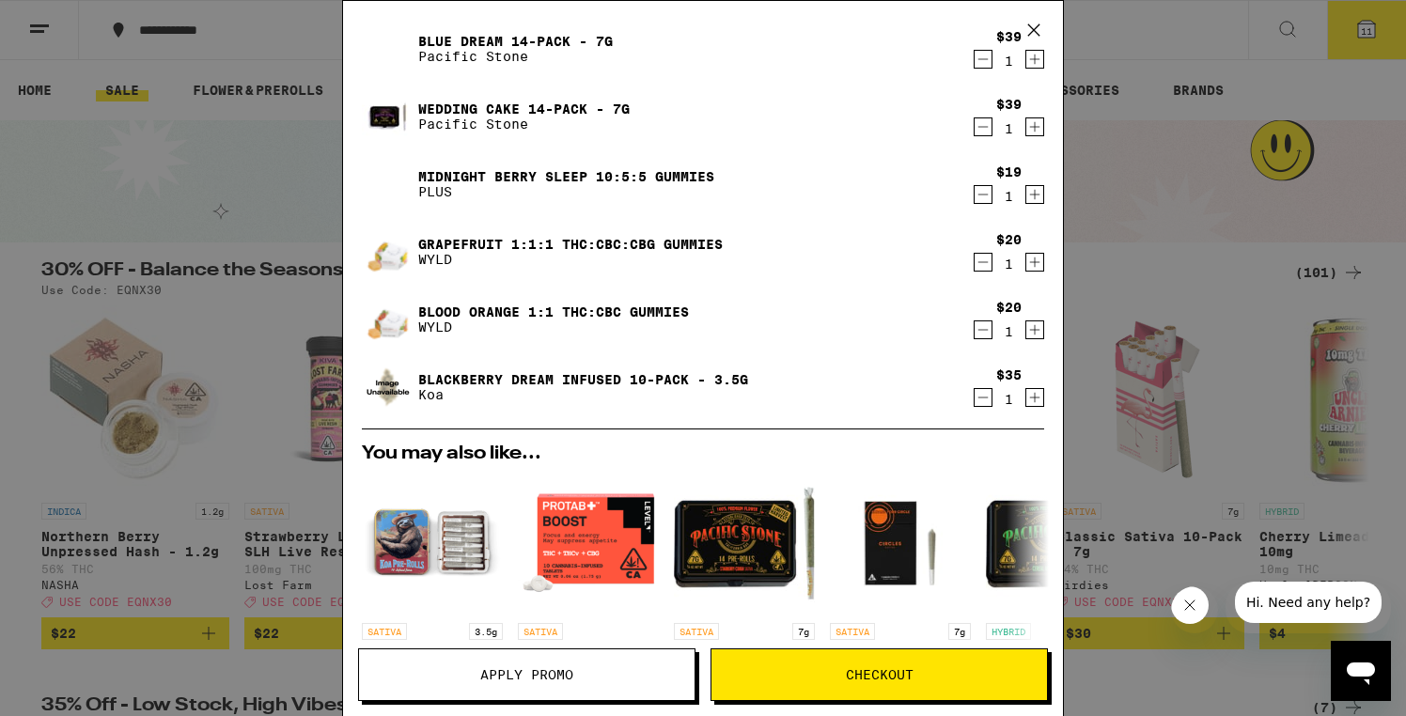
click at [981, 197] on icon "Decrement" at bounding box center [982, 194] width 17 height 23
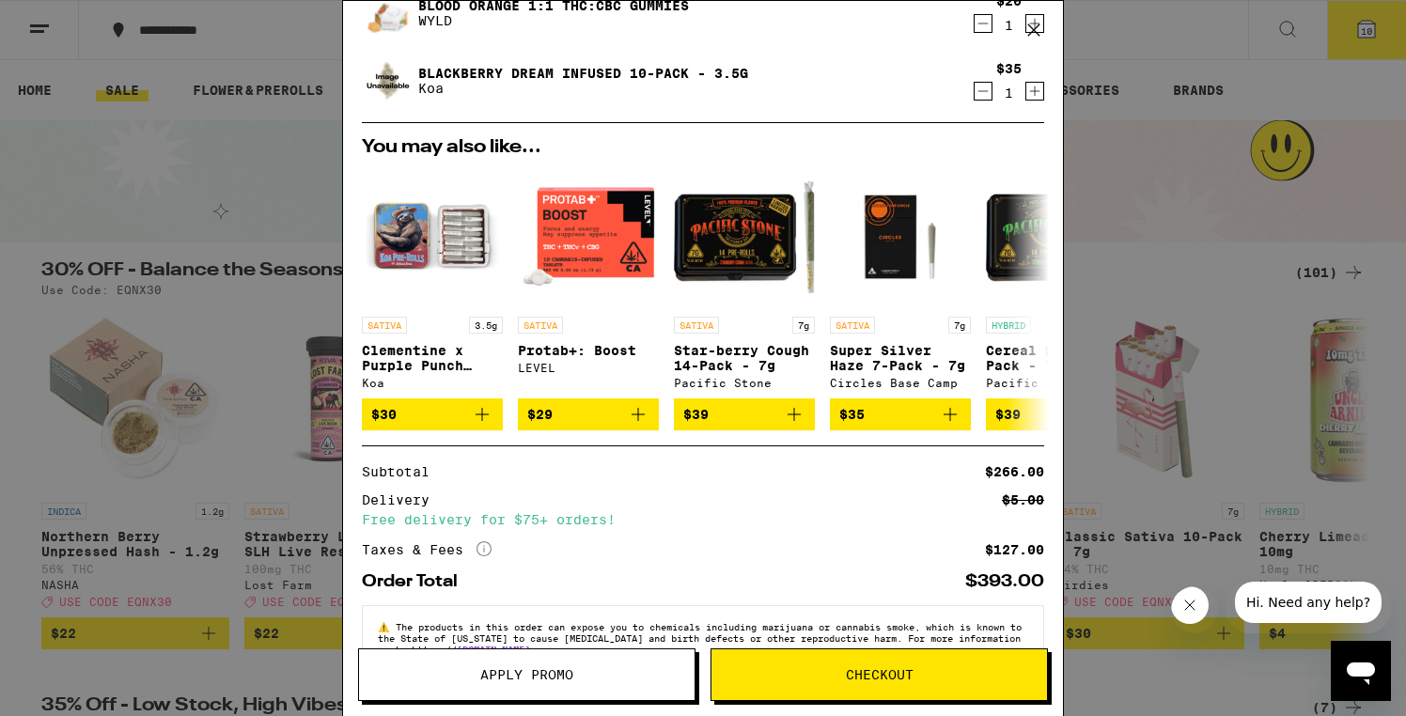
scroll to position [551, 0]
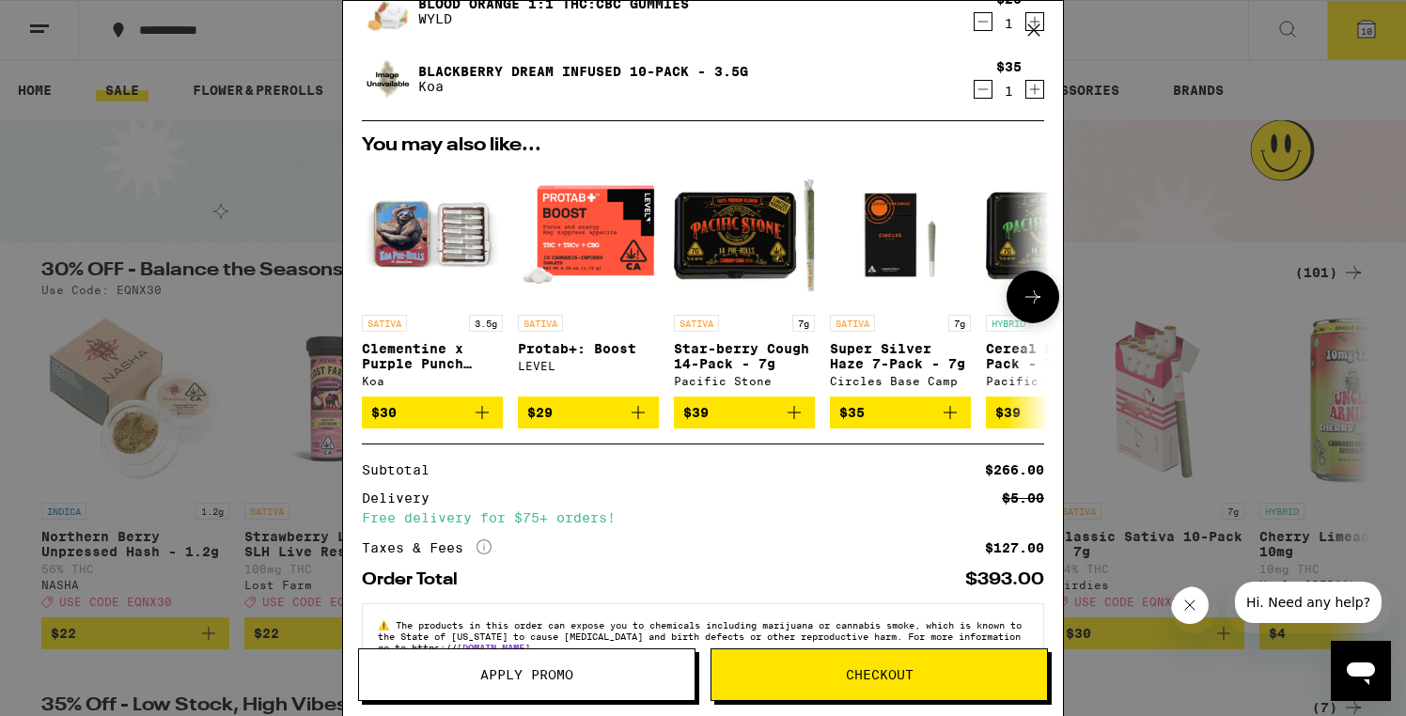
click at [637, 418] on icon "Add to bag" at bounding box center [637, 412] width 13 height 13
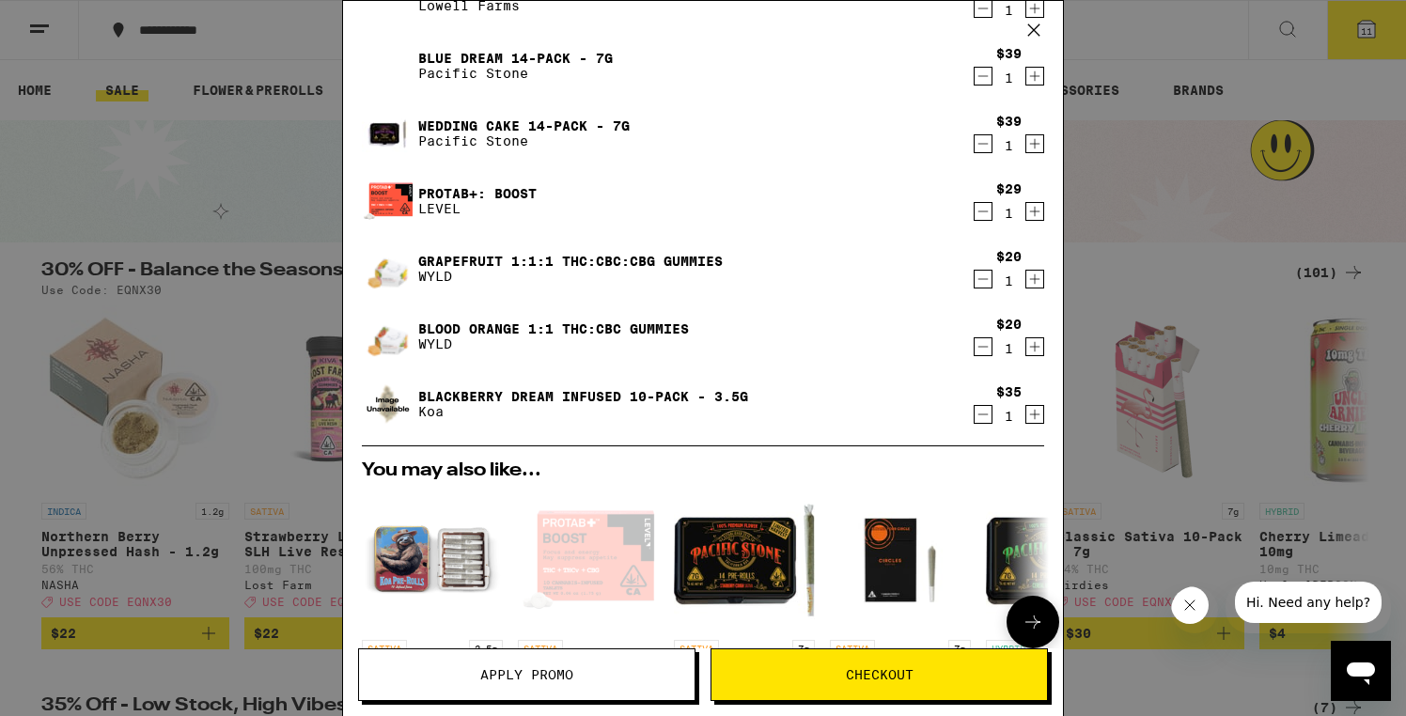
scroll to position [0, 0]
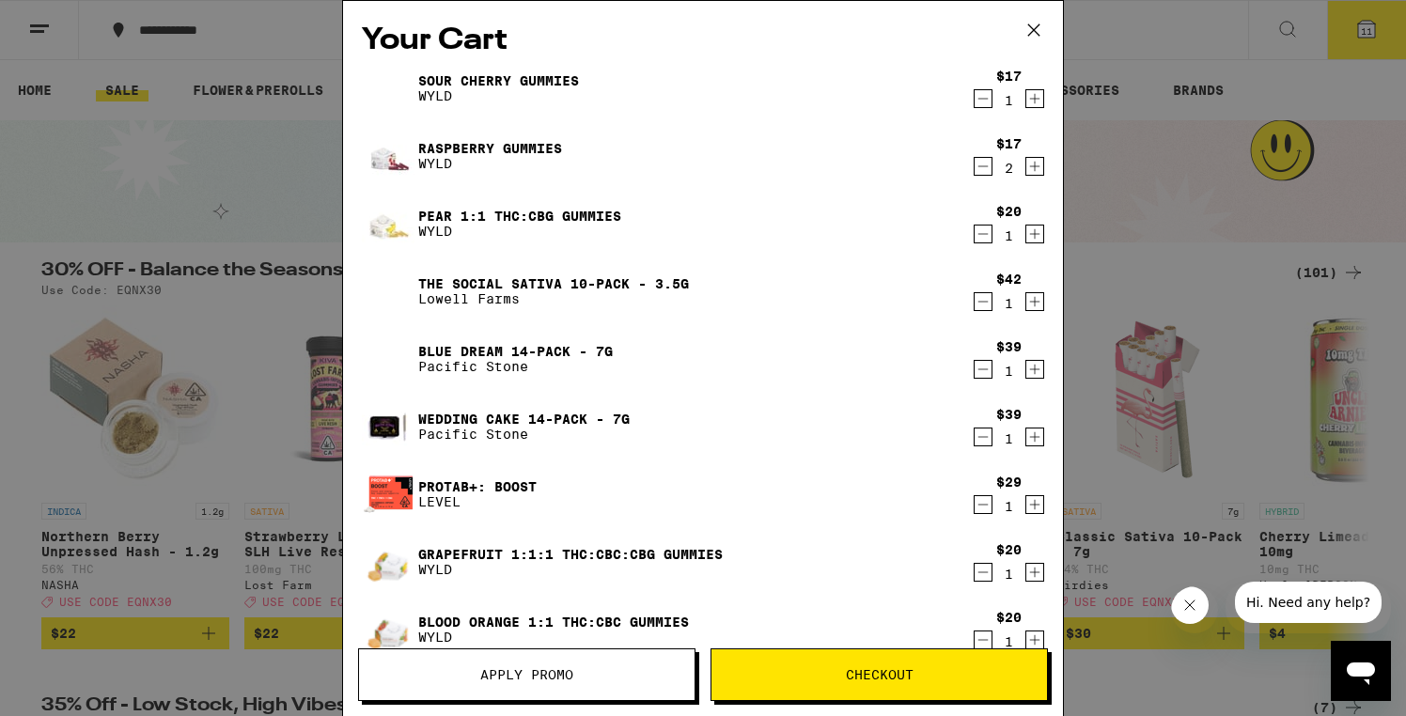
click at [979, 304] on icon "Decrement" at bounding box center [982, 301] width 17 height 23
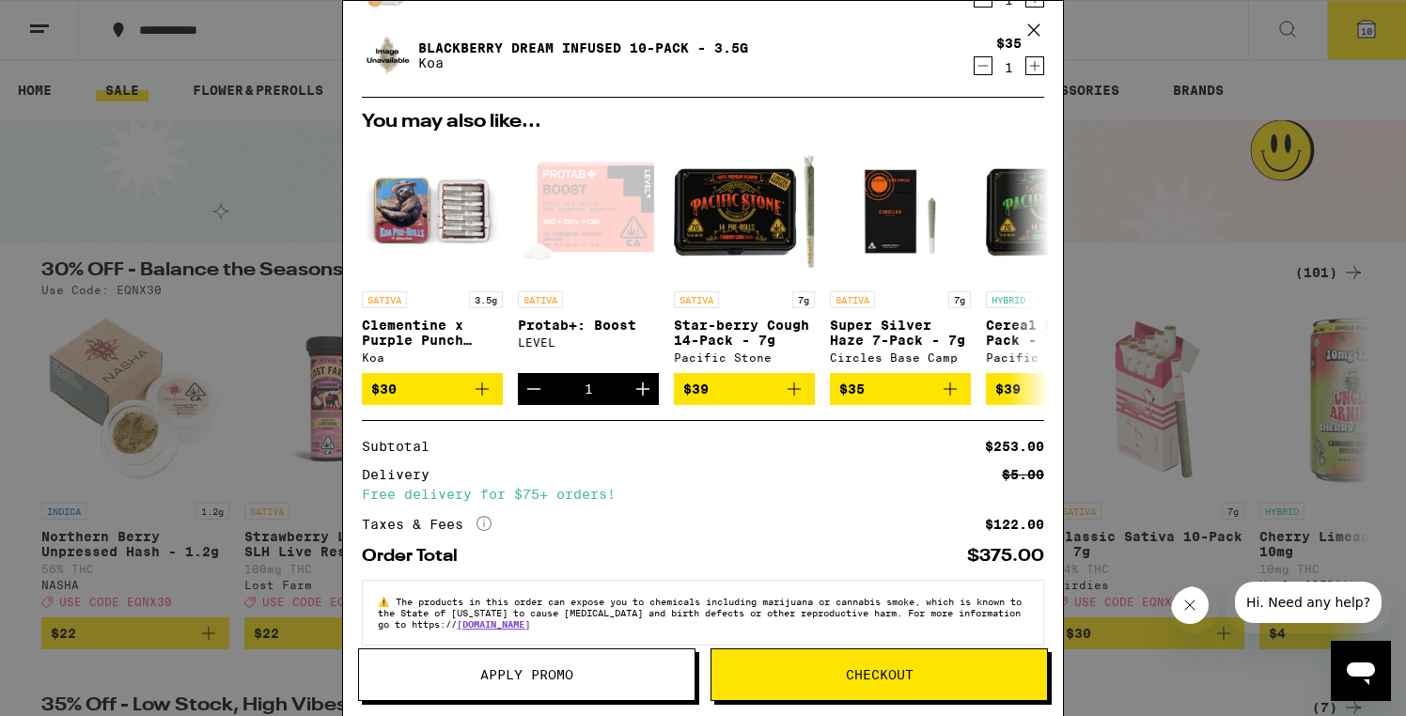
scroll to position [605, 0]
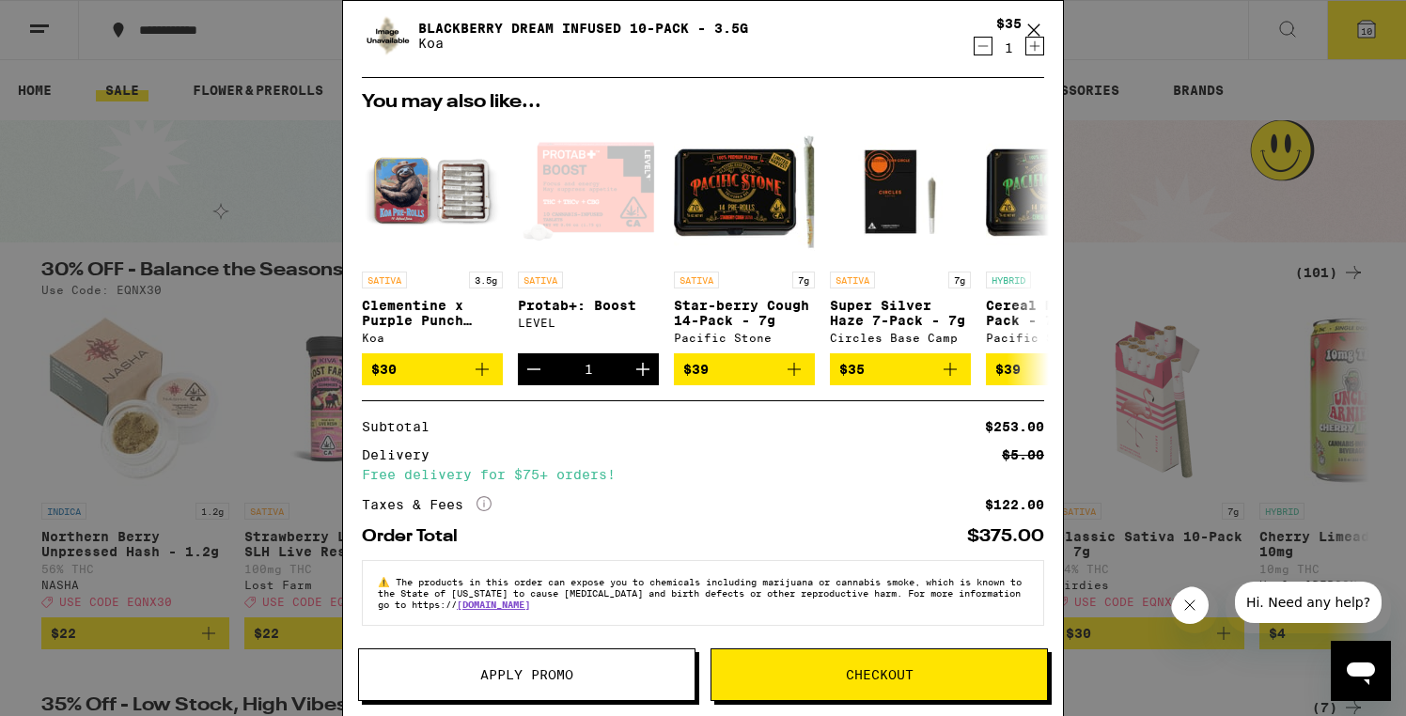
click at [856, 675] on span "Checkout" at bounding box center [880, 674] width 68 height 13
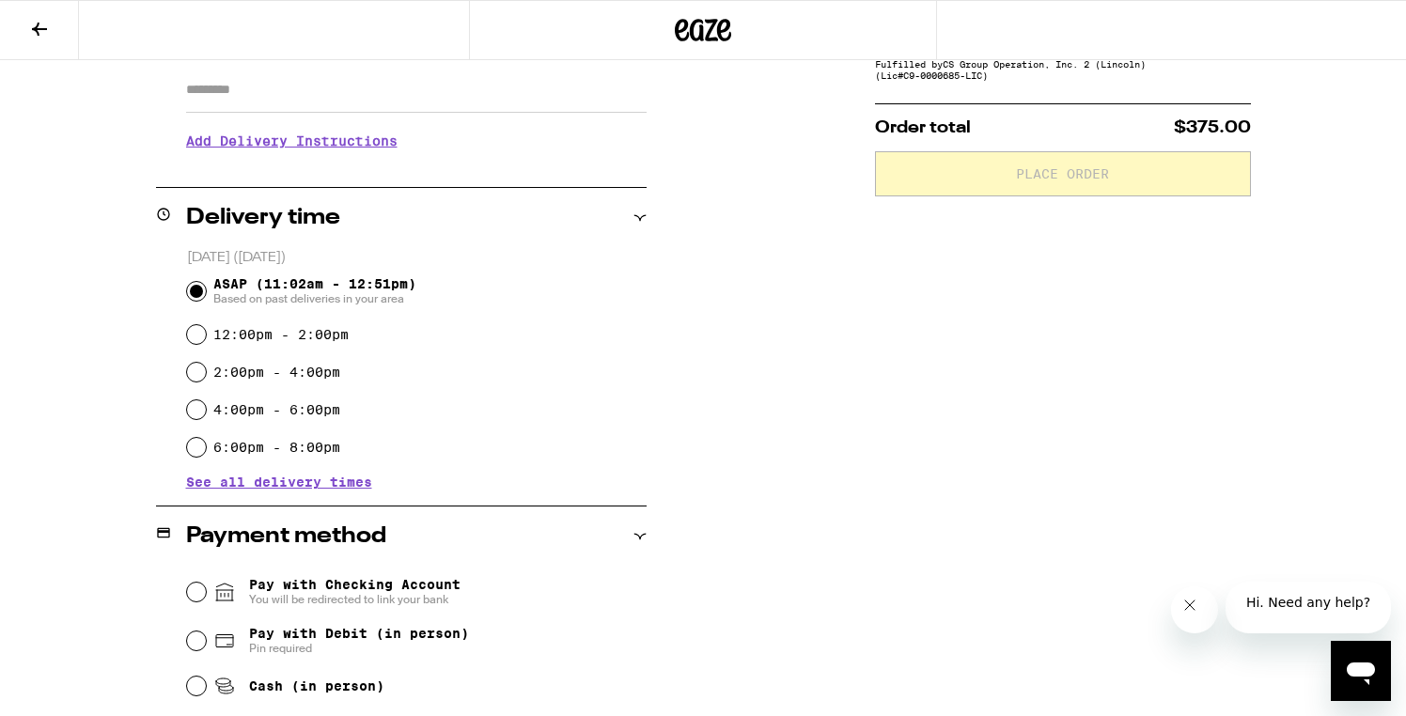
scroll to position [340, 0]
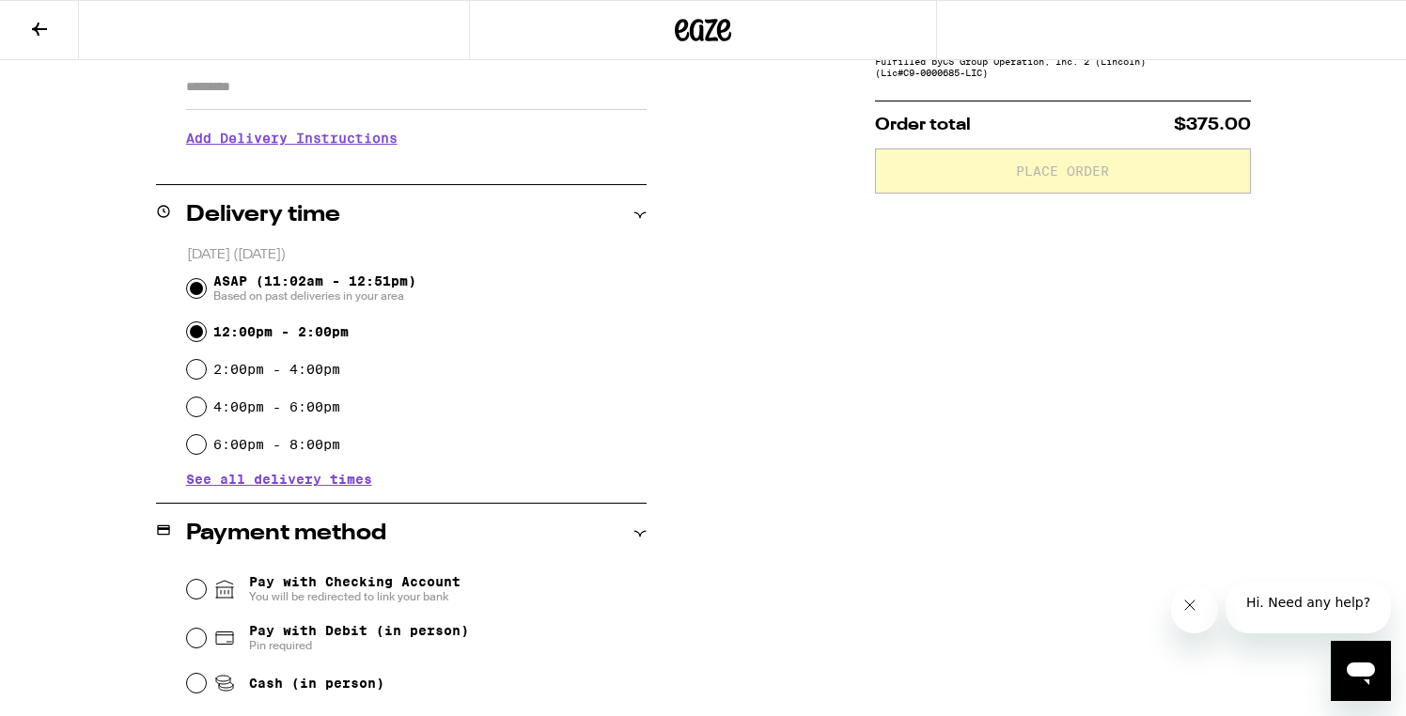
click at [199, 331] on input "12:00pm - 2:00pm" at bounding box center [196, 331] width 19 height 19
radio input "true"
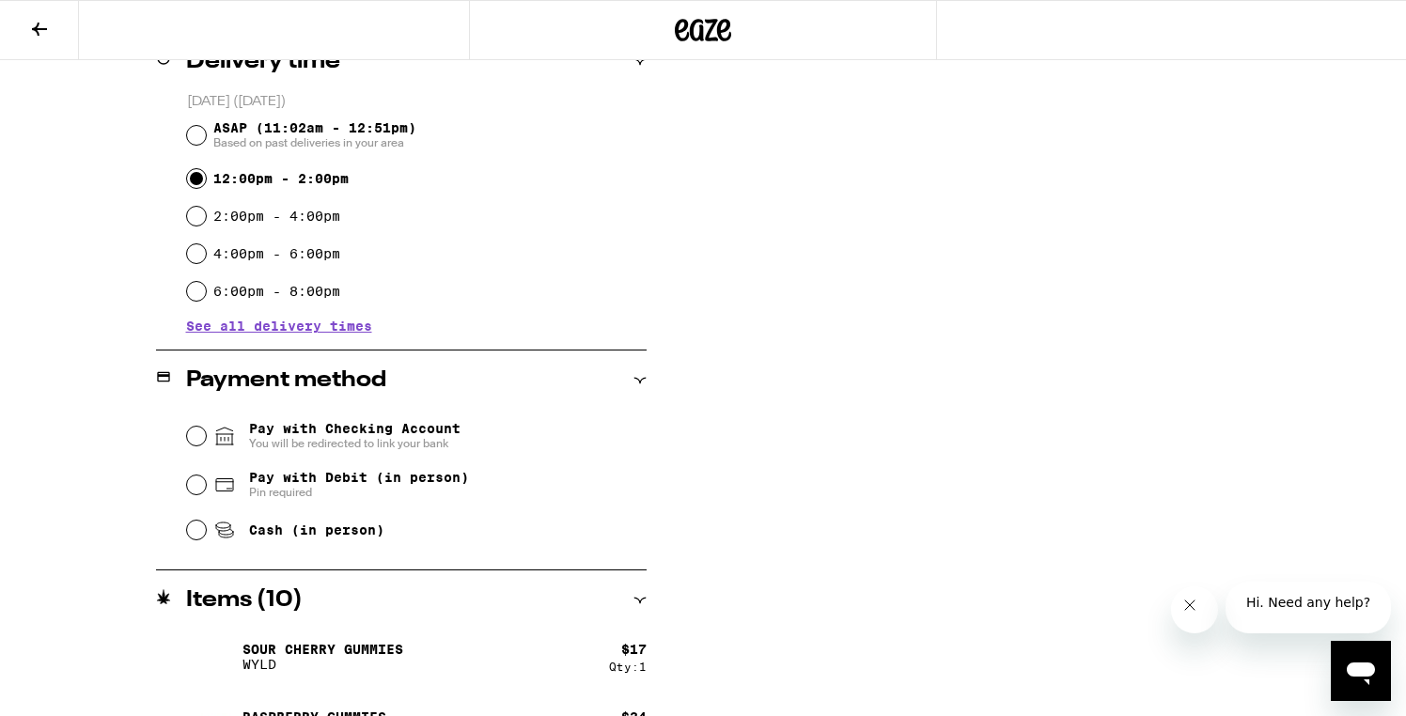
scroll to position [496, 0]
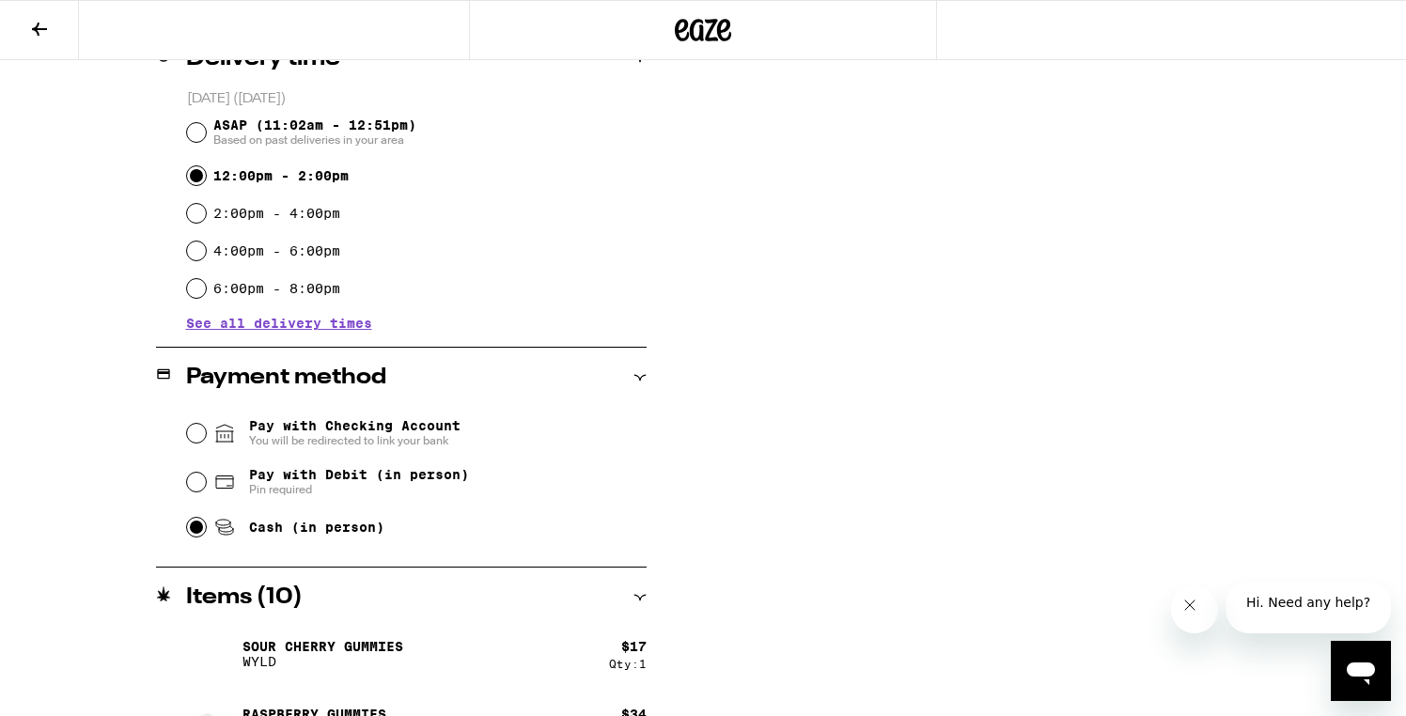
click at [196, 531] on input "Cash (in person)" at bounding box center [196, 527] width 19 height 19
radio input "true"
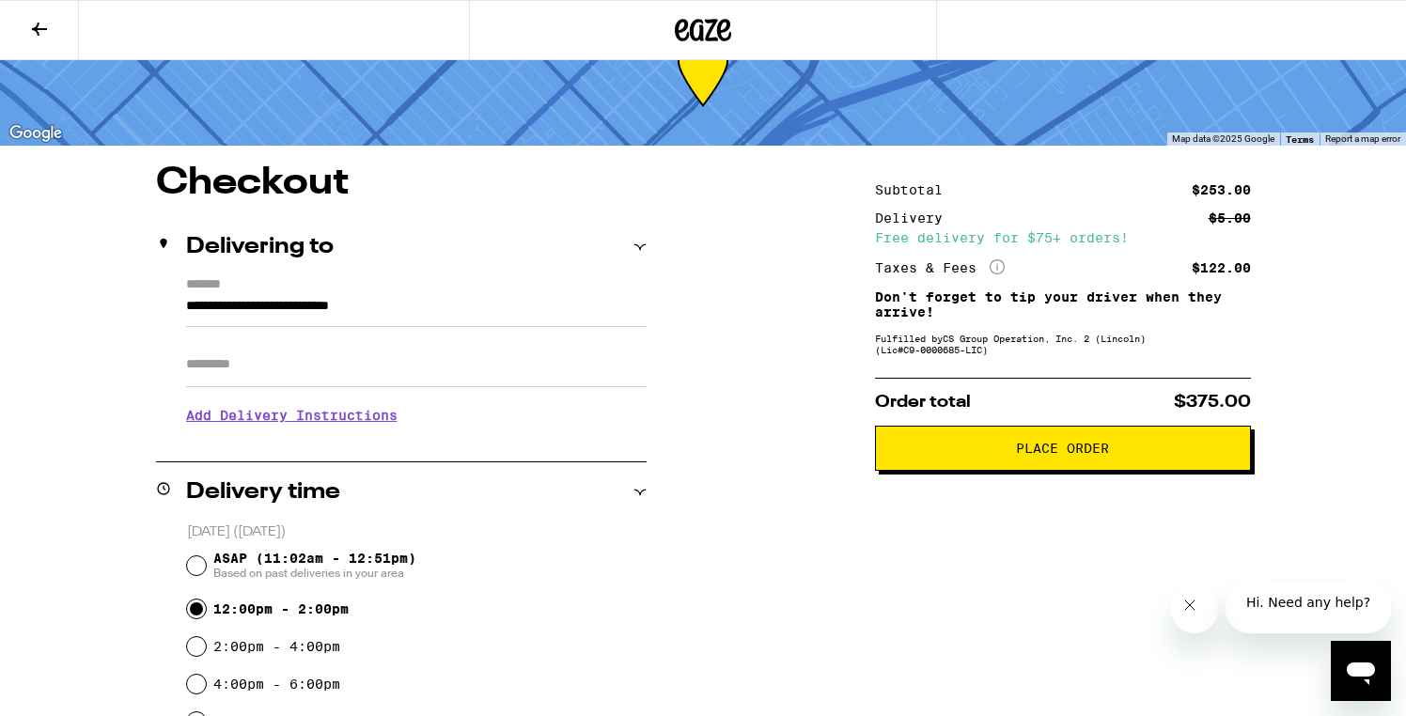
scroll to position [61, 0]
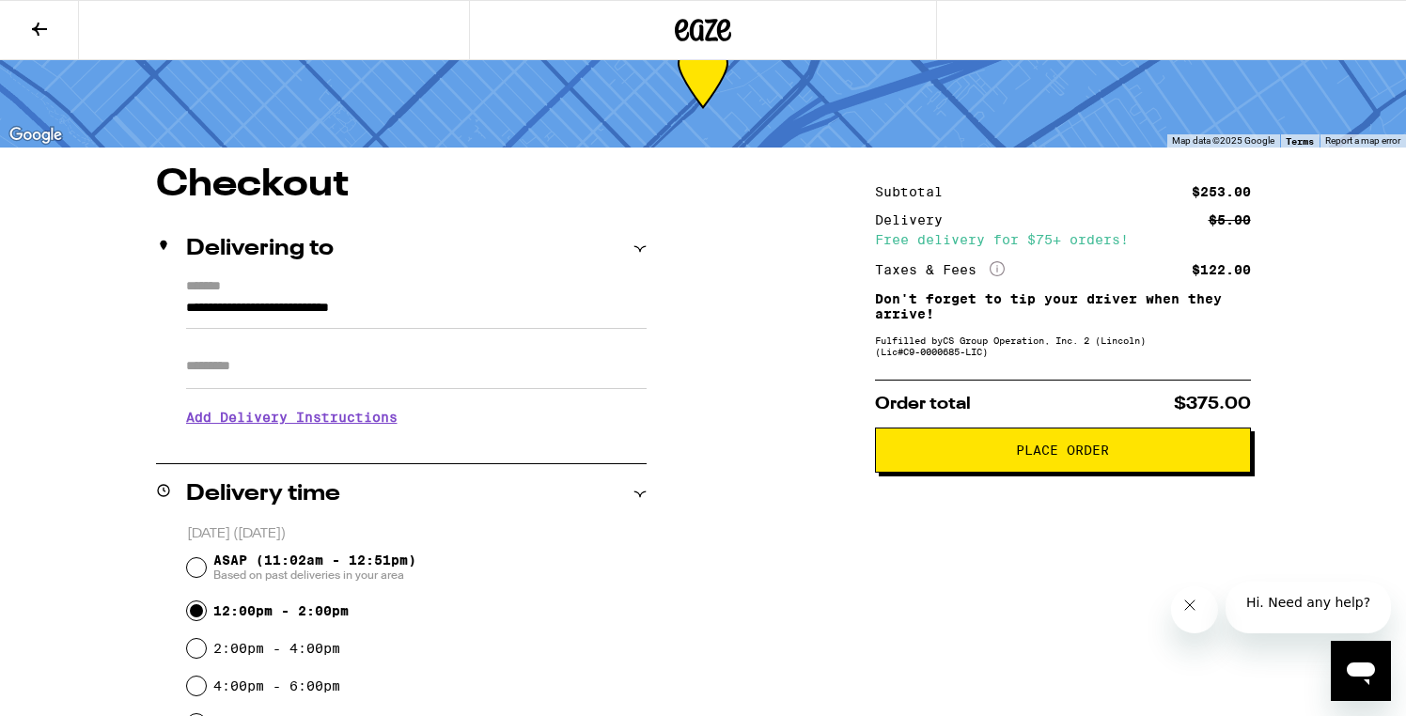
click at [1064, 453] on span "Place Order" at bounding box center [1062, 450] width 93 height 13
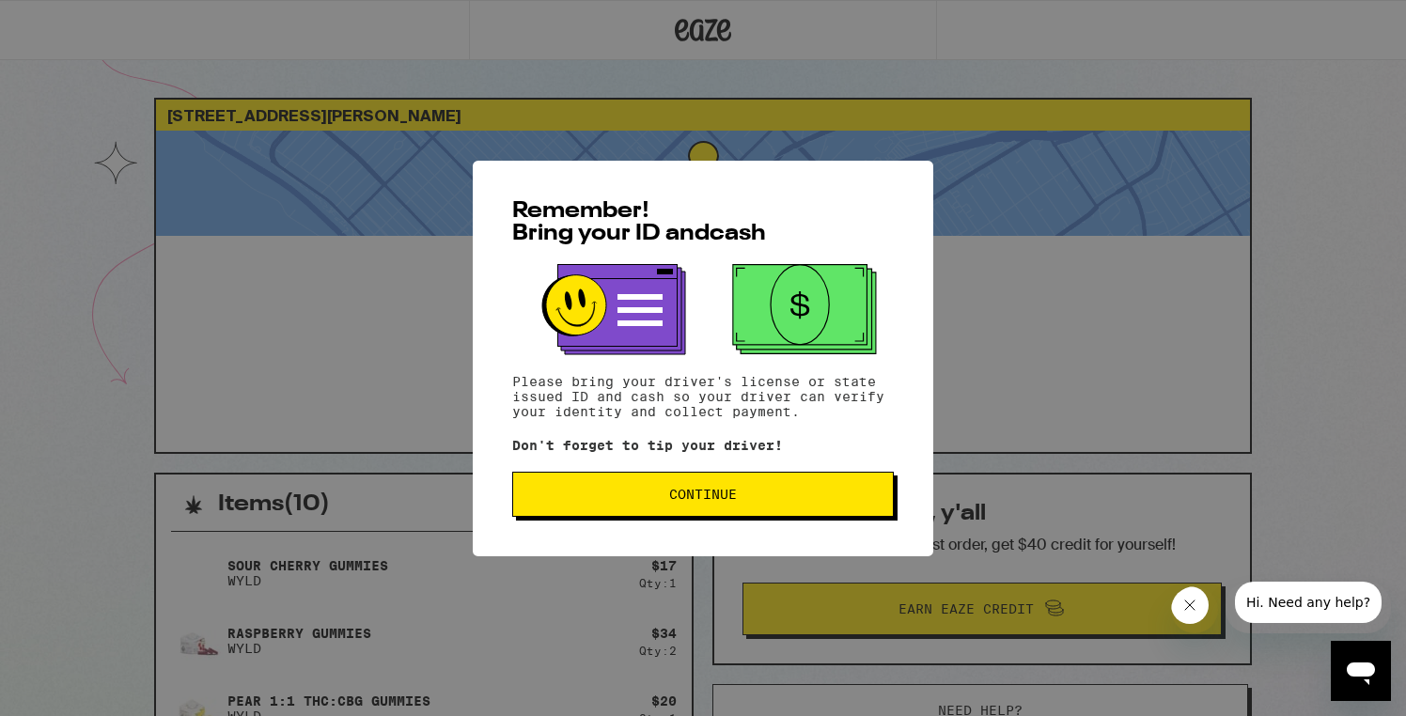
click at [698, 501] on span "Continue" at bounding box center [703, 494] width 68 height 13
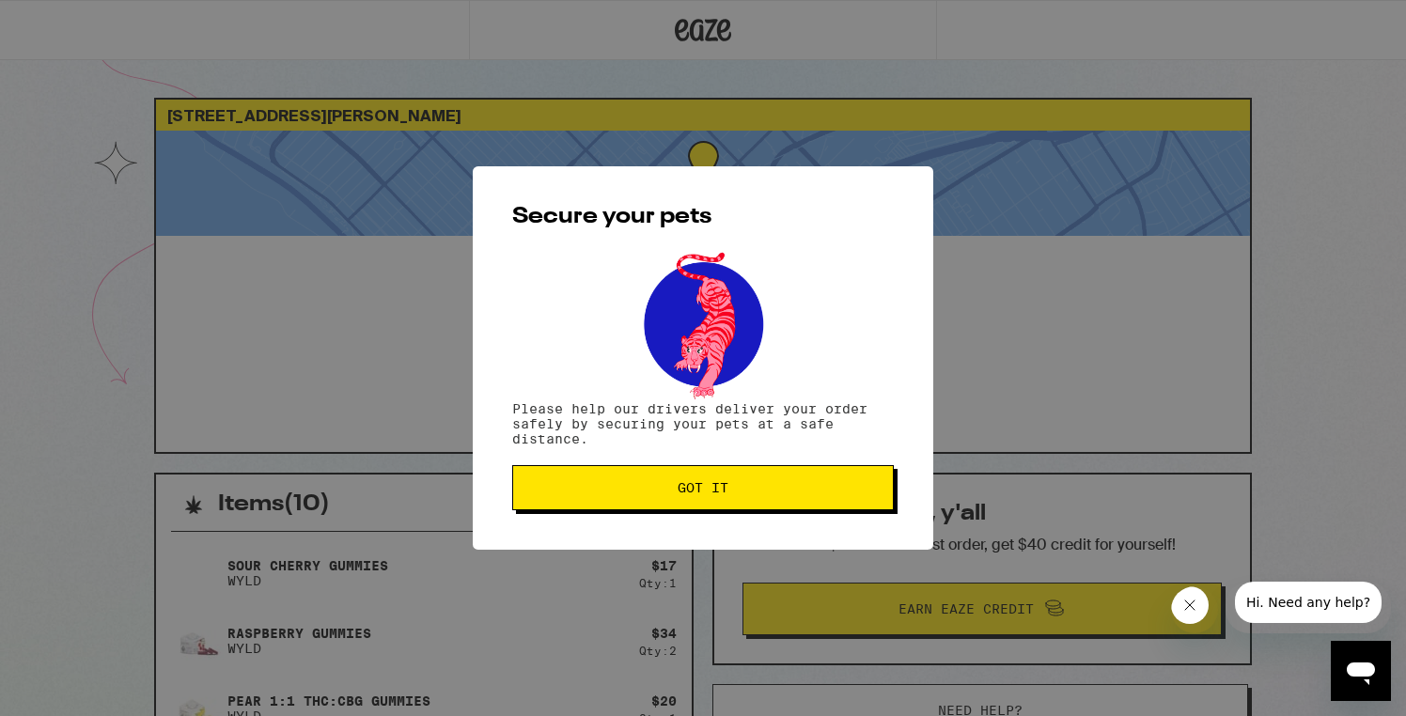
click at [697, 491] on span "Got it" at bounding box center [703, 487] width 51 height 13
